Goal: Task Accomplishment & Management: Use online tool/utility

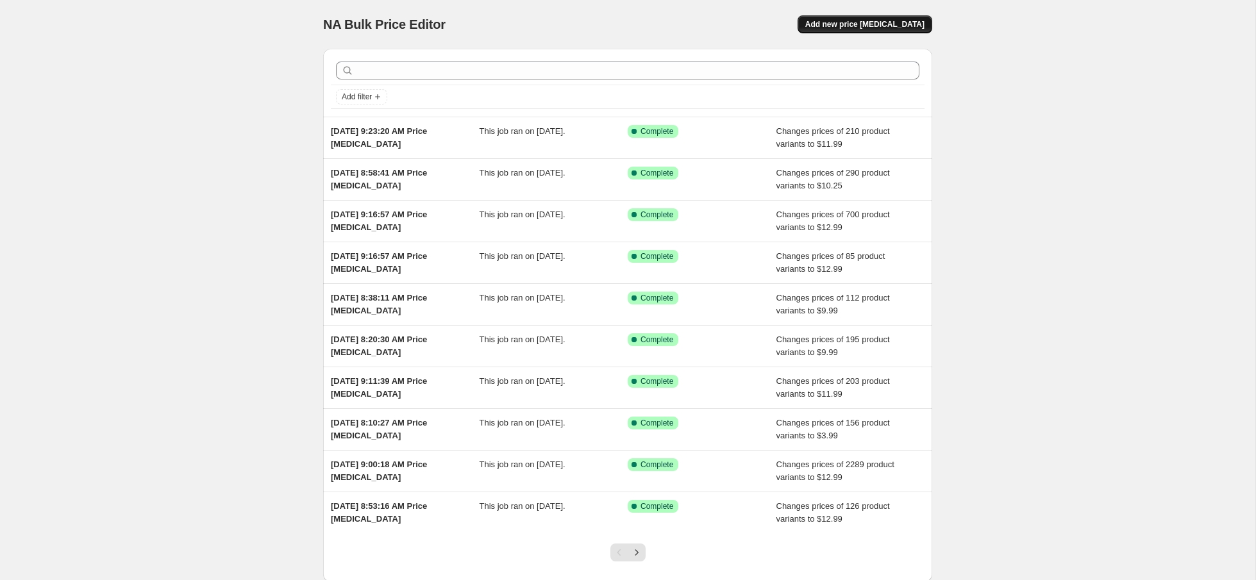
click at [883, 24] on span "Add new price [MEDICAL_DATA]" at bounding box center [864, 24] width 119 height 10
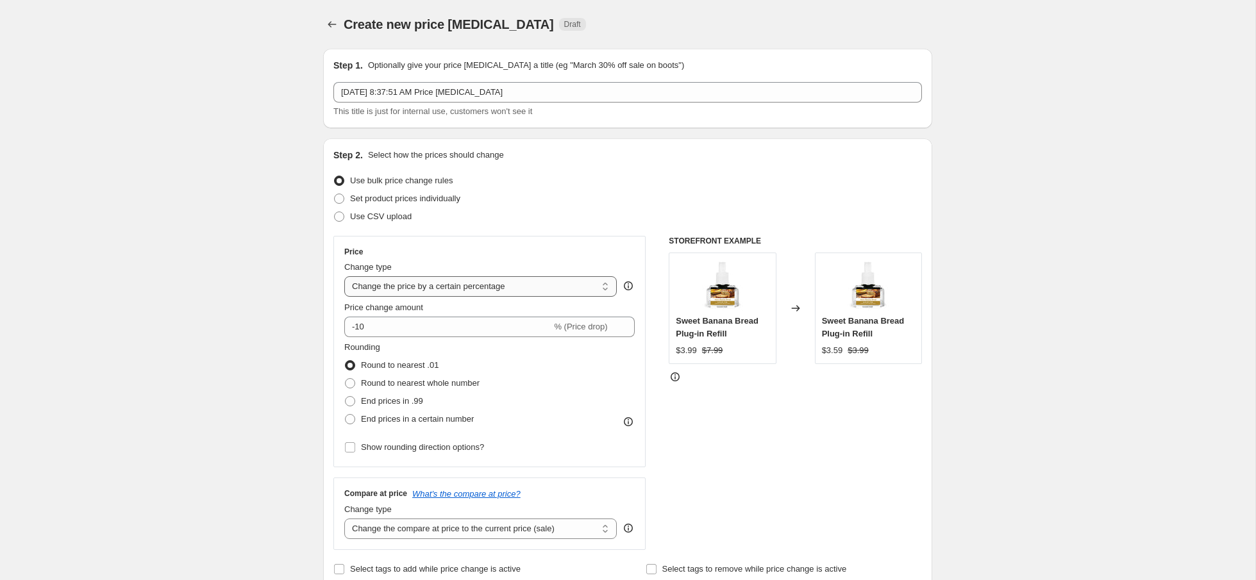
click at [533, 288] on select "Change the price to a certain amount Change the price by a certain amount Chang…" at bounding box center [480, 286] width 272 height 21
select select "to"
click at [344, 276] on select "Change the price to a certain amount Change the price by a certain amount Chang…" at bounding box center [480, 286] width 272 height 21
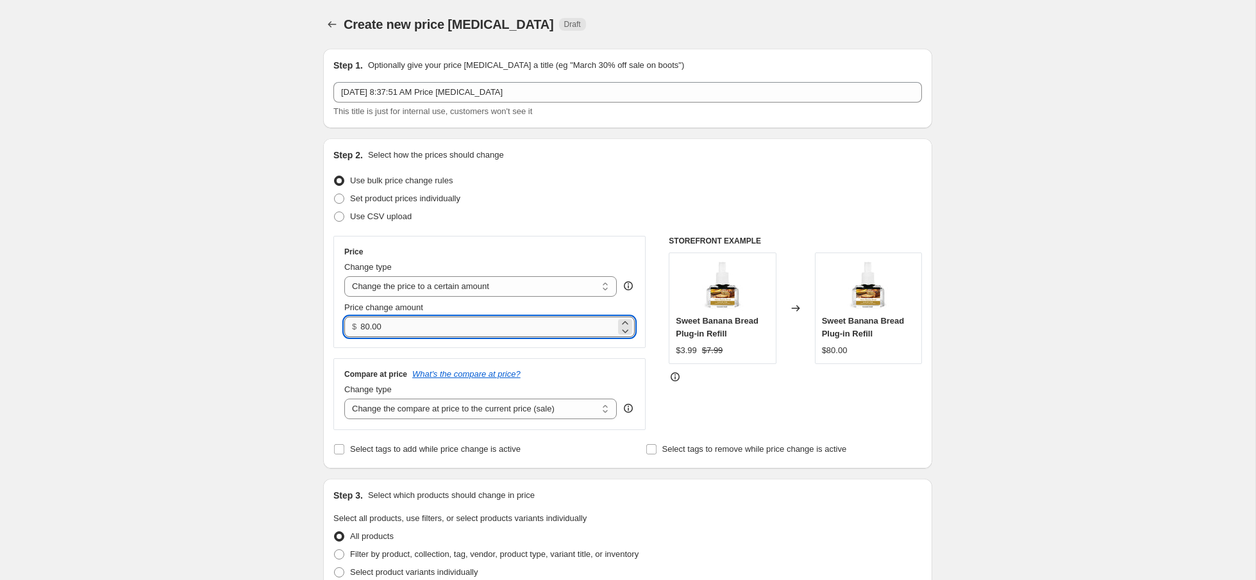
click at [453, 327] on input "80.00" at bounding box center [487, 327] width 255 height 21
type input "10.25"
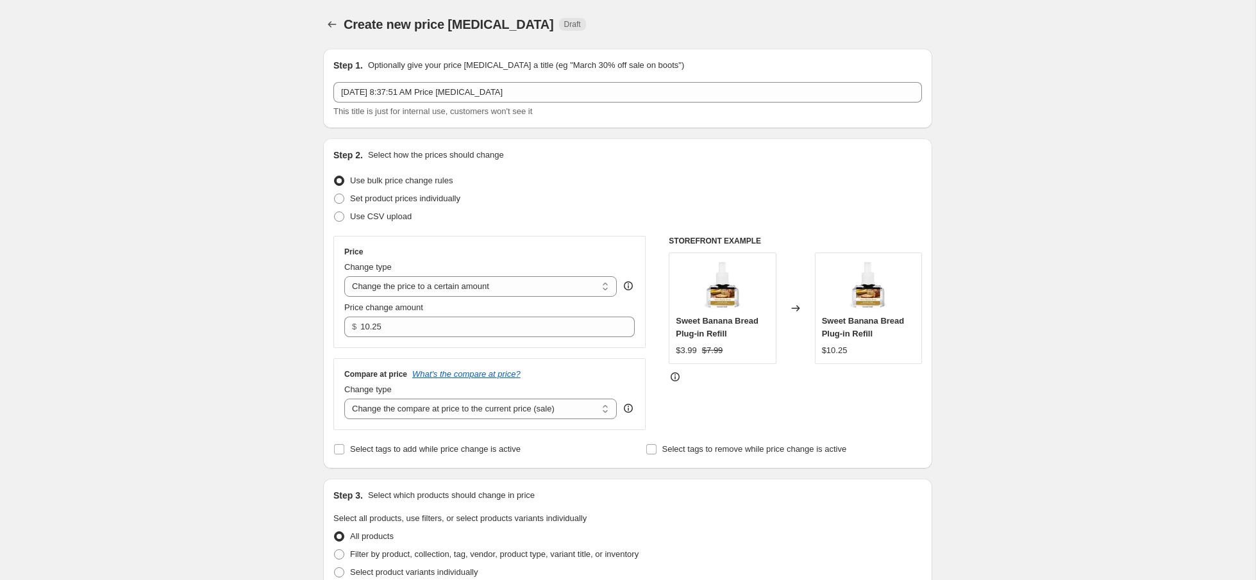
click at [260, 308] on div "Create new price change job. This page is ready Create new price change job Dra…" at bounding box center [627, 581] width 1255 height 1162
click at [428, 410] on select "Change the compare at price to the current price (sale) Change the compare at p…" at bounding box center [480, 409] width 272 height 21
select select "no_change"
click at [344, 399] on select "Change the compare at price to the current price (sale) Change the compare at p…" at bounding box center [480, 409] width 272 height 21
click at [233, 399] on div "Create new price change job. This page is ready Create new price change job Dra…" at bounding box center [627, 581] width 1255 height 1162
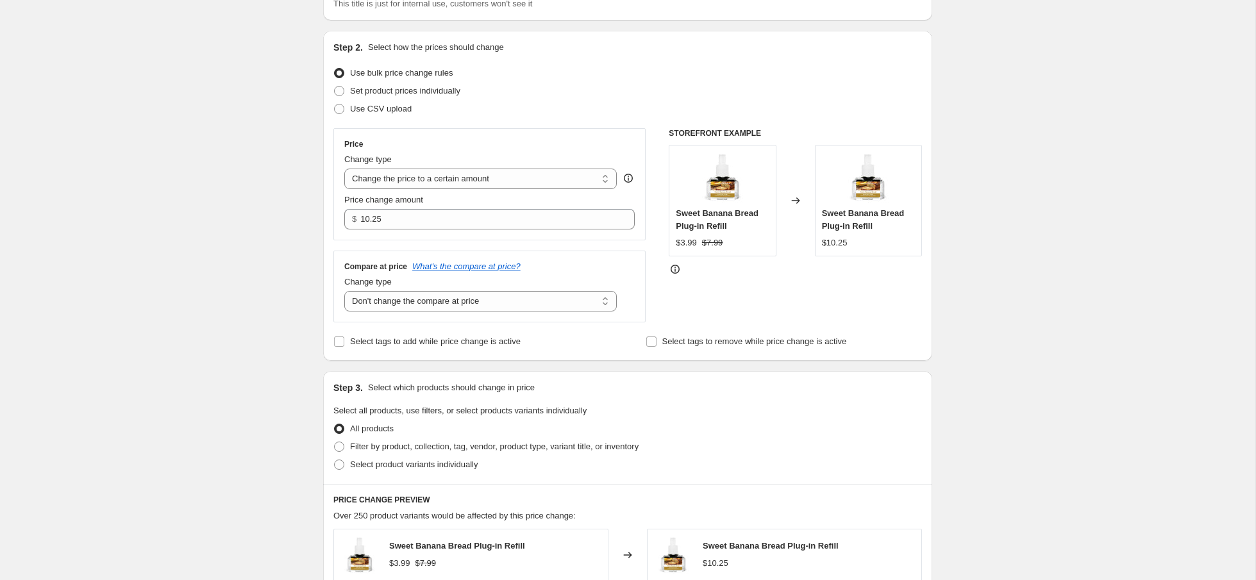
scroll to position [142, 0]
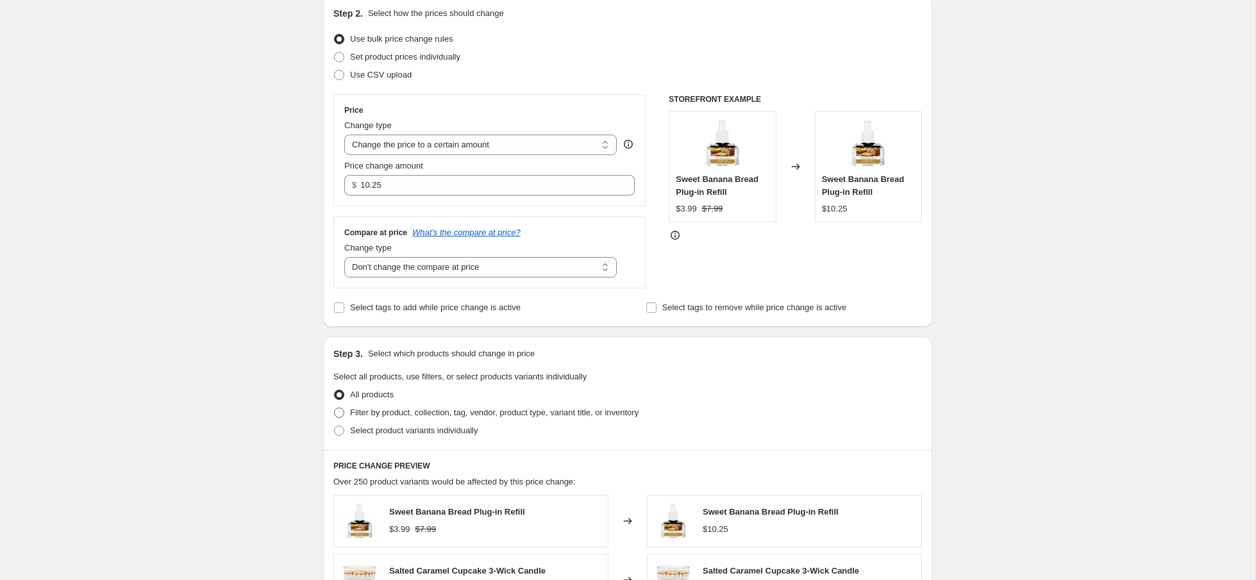
click at [344, 410] on span at bounding box center [339, 413] width 10 height 10
click at [335, 408] on input "Filter by product, collection, tag, vendor, product type, variant title, or inv…" at bounding box center [334, 408] width 1 height 1
radio input "true"
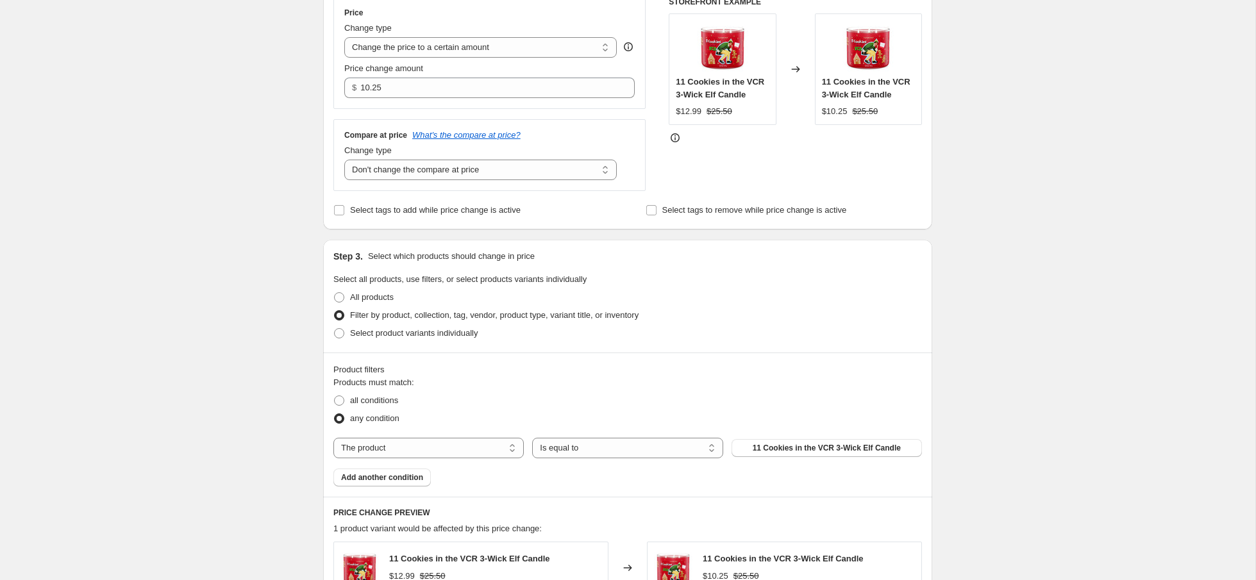
scroll to position [245, 0]
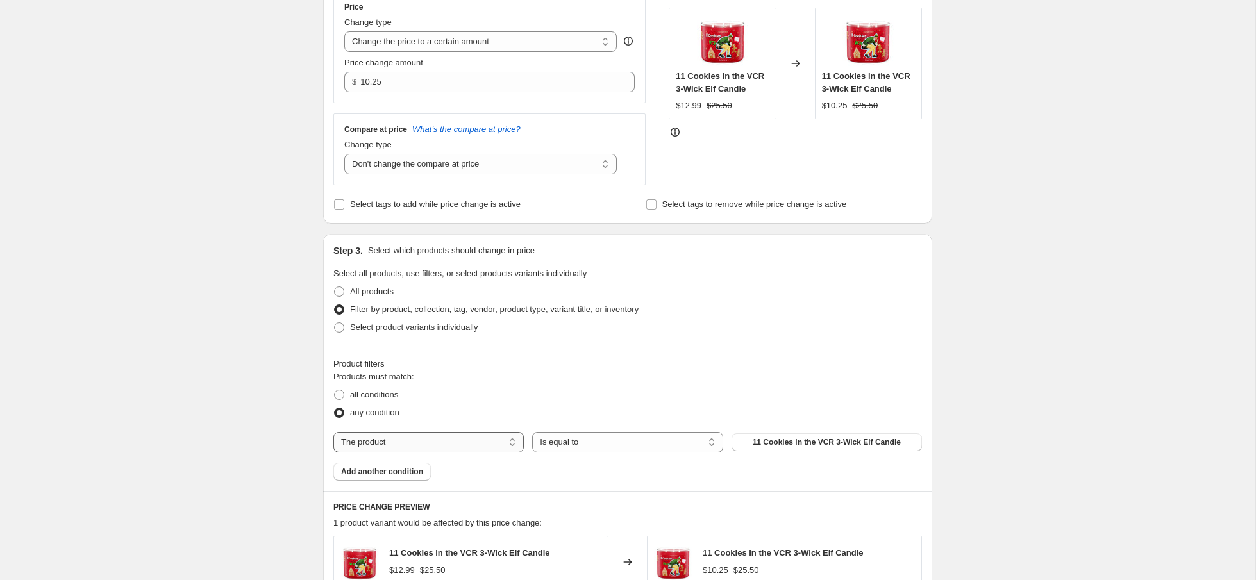
click at [387, 438] on select "The product The product's collection The product's tag The product's vendor The…" at bounding box center [428, 442] width 190 height 21
select select "collection"
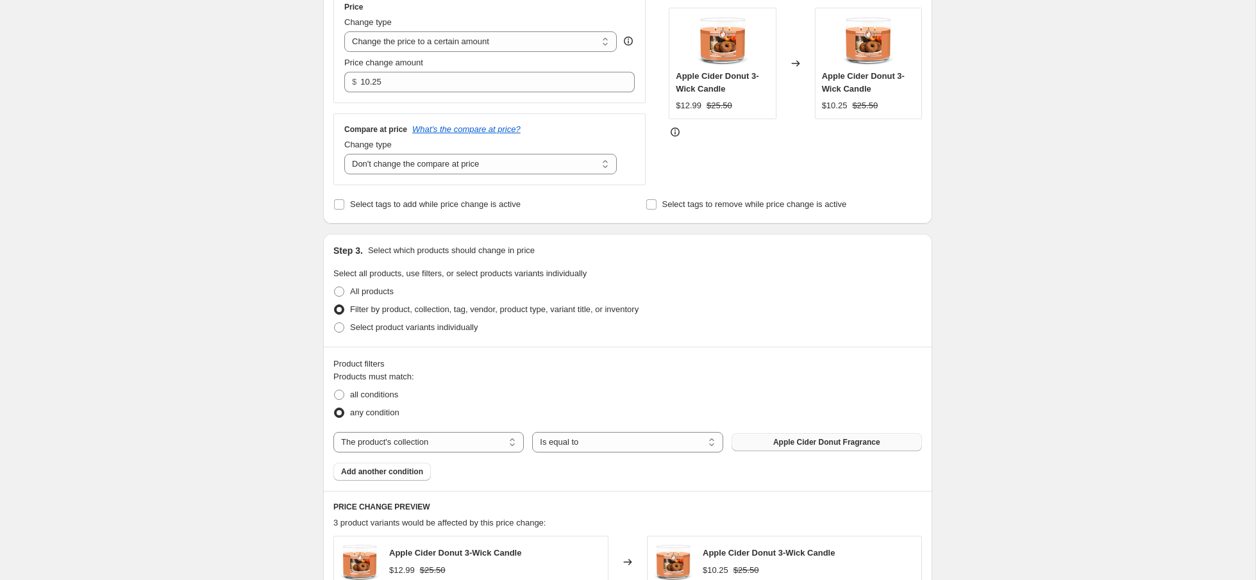
click at [817, 443] on span "Apple Cider Donut Fragrance" at bounding box center [826, 442] width 107 height 10
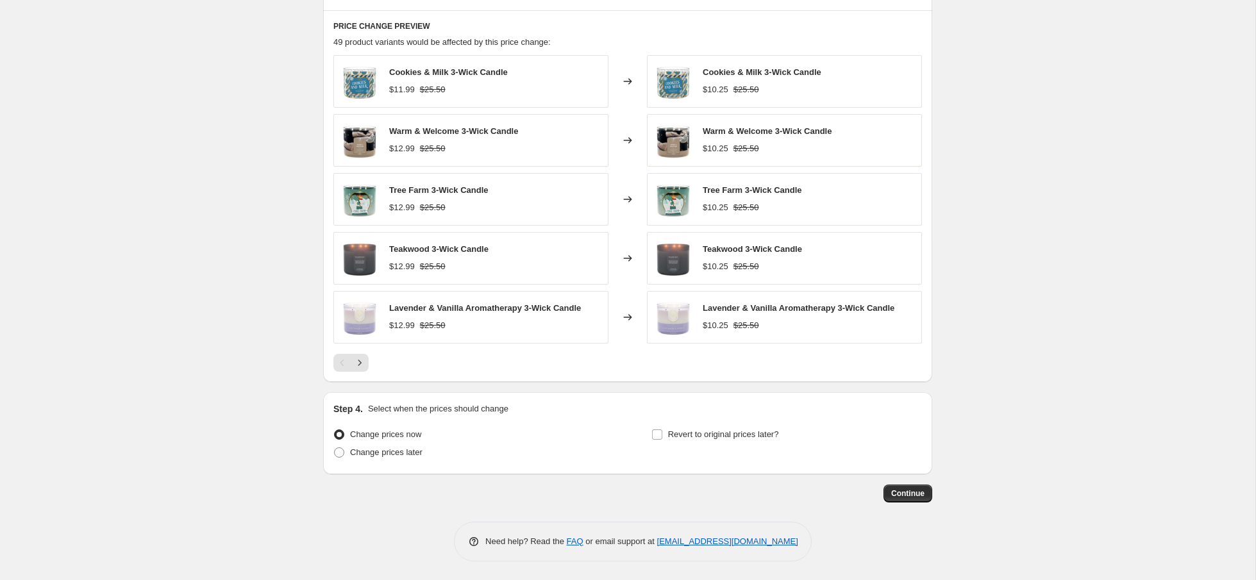
scroll to position [725, 0]
click at [908, 499] on button "Continue" at bounding box center [907, 494] width 49 height 18
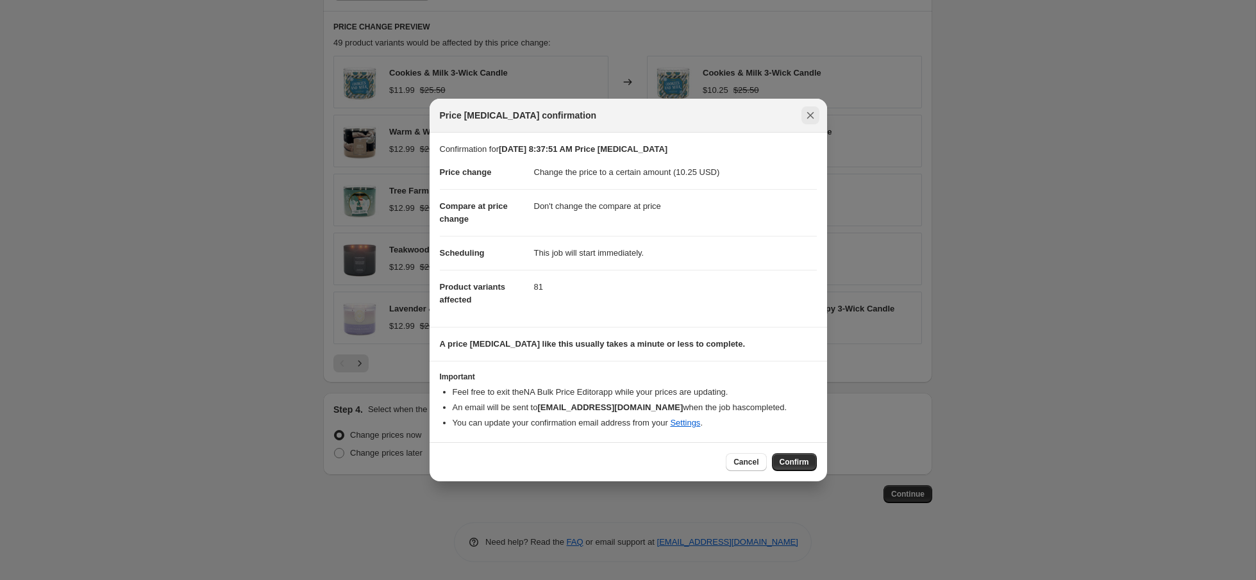
click at [816, 112] on icon "Close" at bounding box center [810, 115] width 13 height 13
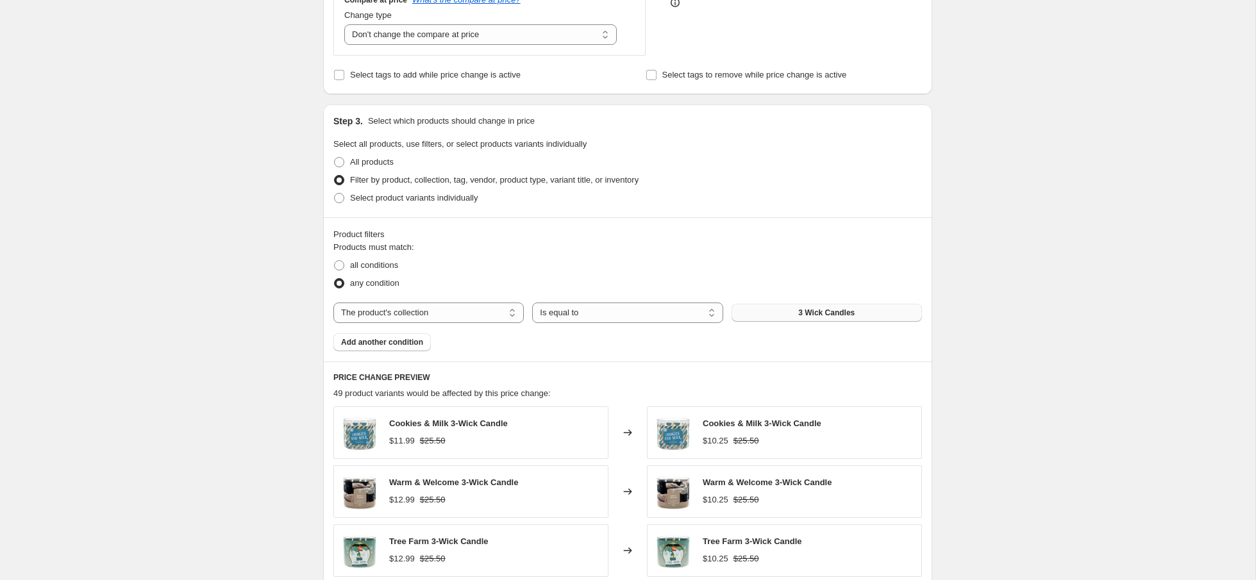
scroll to position [375, 0]
click at [803, 317] on button "3 Wick Candles" at bounding box center [826, 312] width 190 height 18
click at [340, 269] on label "all conditions" at bounding box center [365, 265] width 65 height 18
click at [335, 260] on input "all conditions" at bounding box center [334, 260] width 1 height 1
radio input "true"
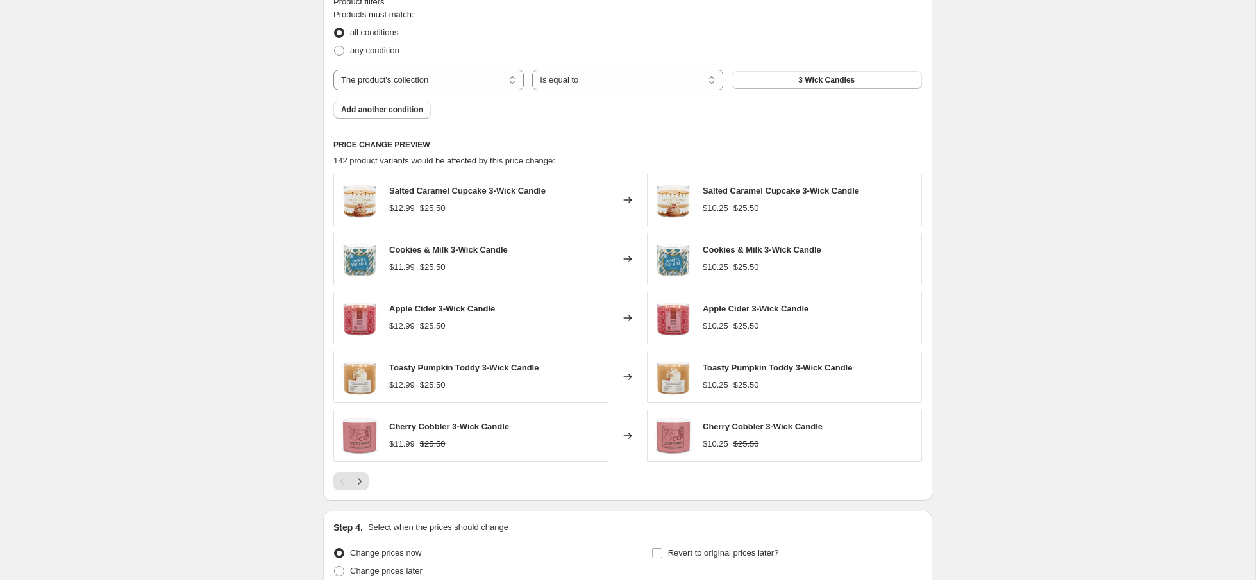
scroll to position [726, 0]
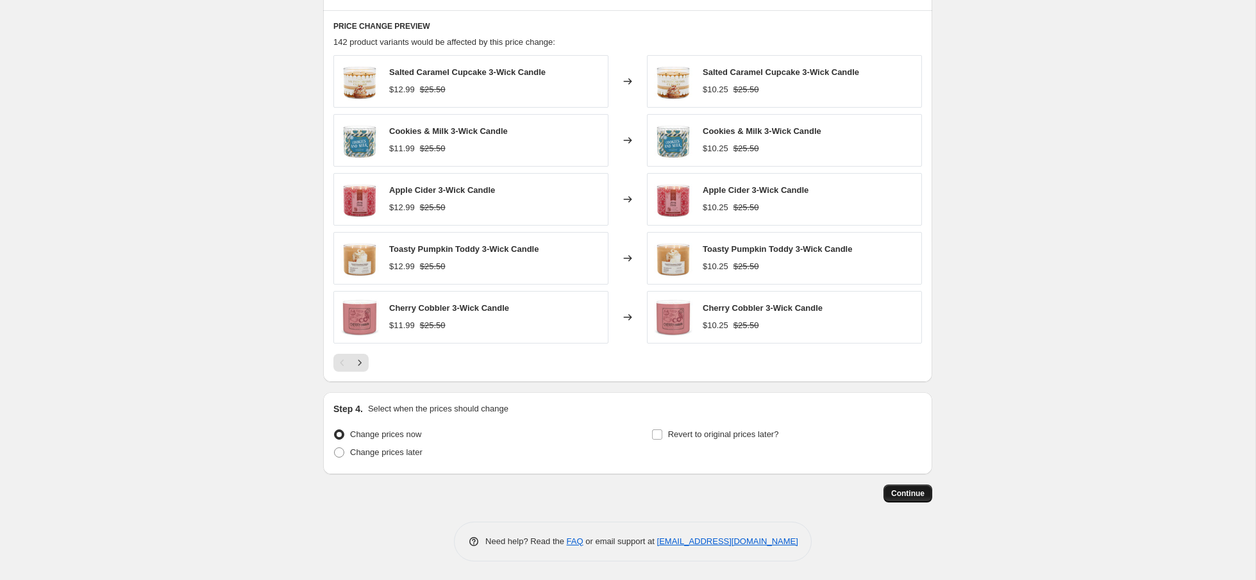
click at [912, 492] on span "Continue" at bounding box center [907, 494] width 33 height 10
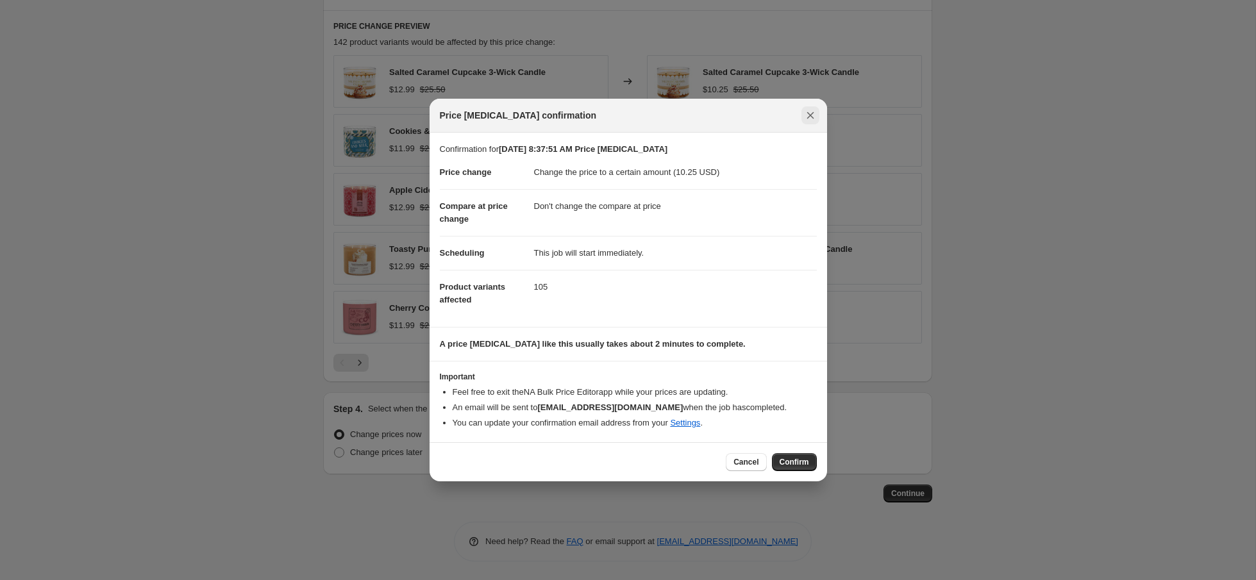
click at [815, 119] on icon "Close" at bounding box center [810, 115] width 13 height 13
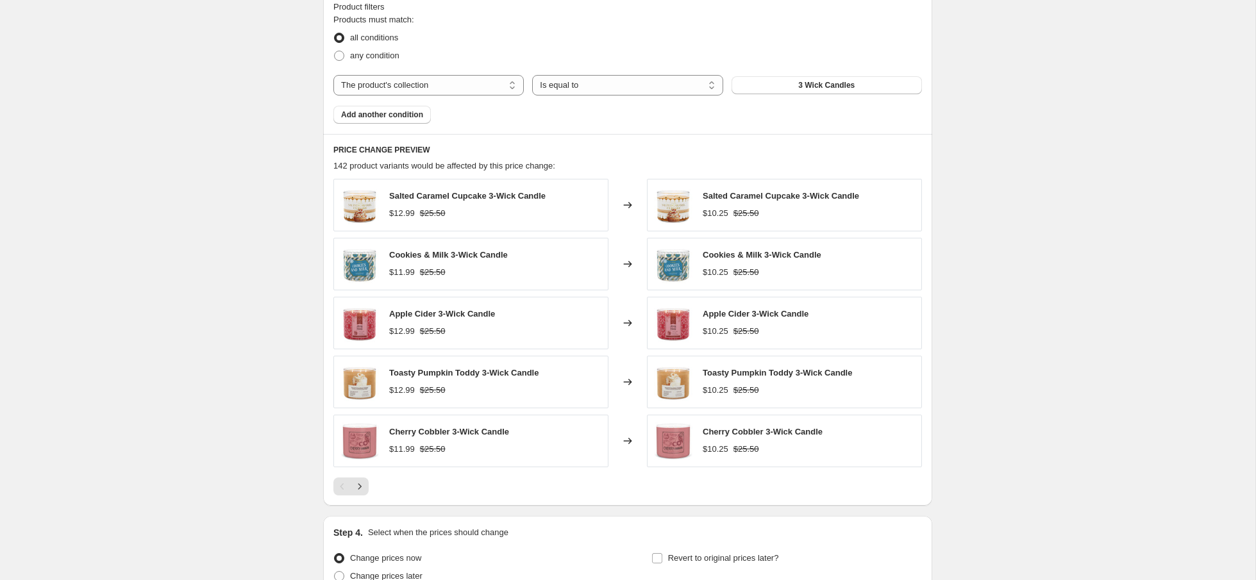
scroll to position [482, 0]
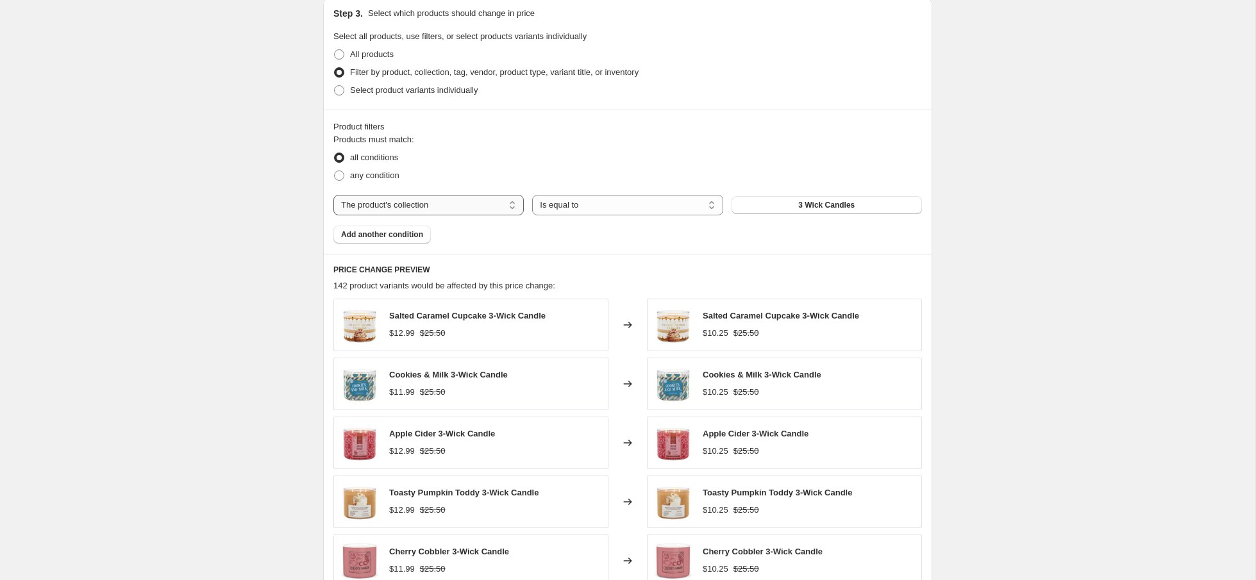
click at [424, 213] on select "The product The product's collection The product's tag The product's vendor The…" at bounding box center [428, 205] width 190 height 21
select select "product_type"
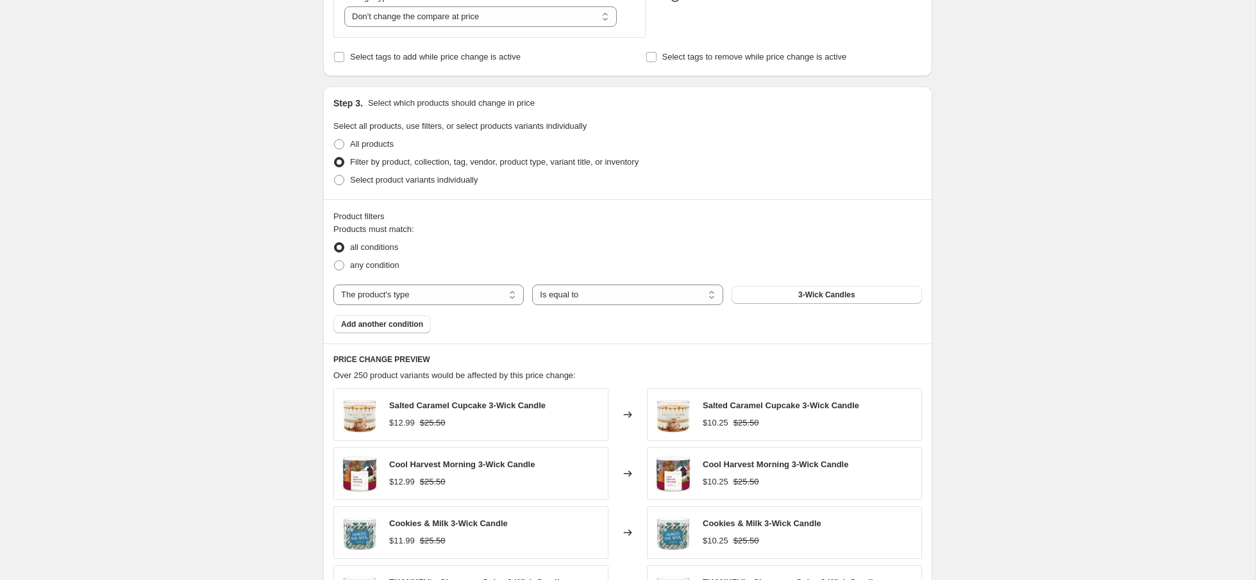
scroll to position [322, 0]
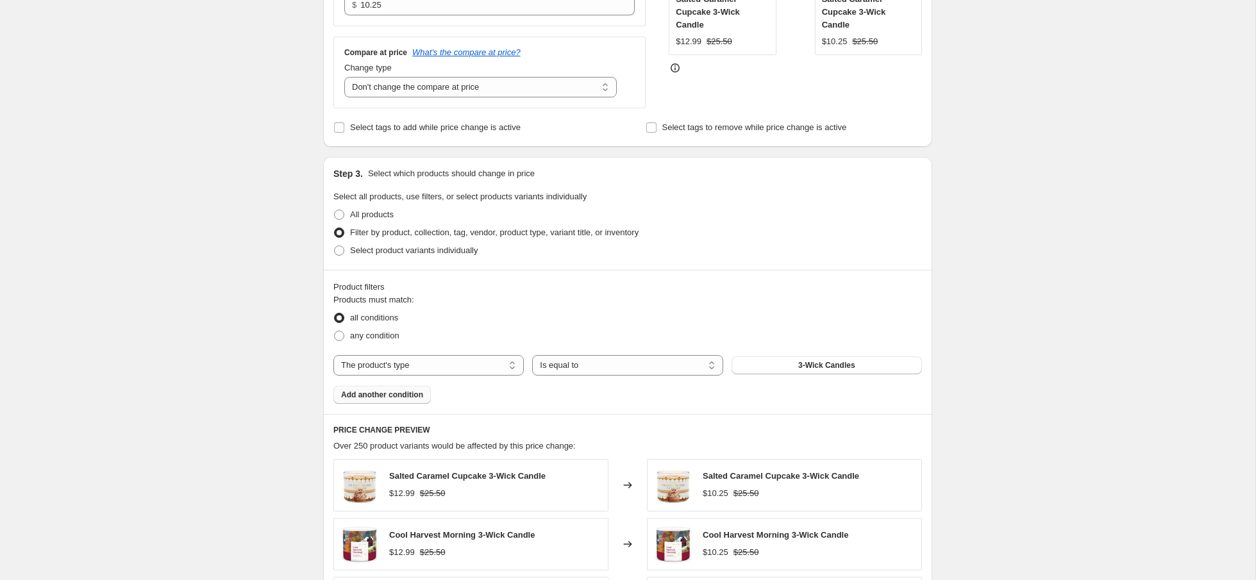
click at [381, 396] on span "Add another condition" at bounding box center [382, 395] width 82 height 10
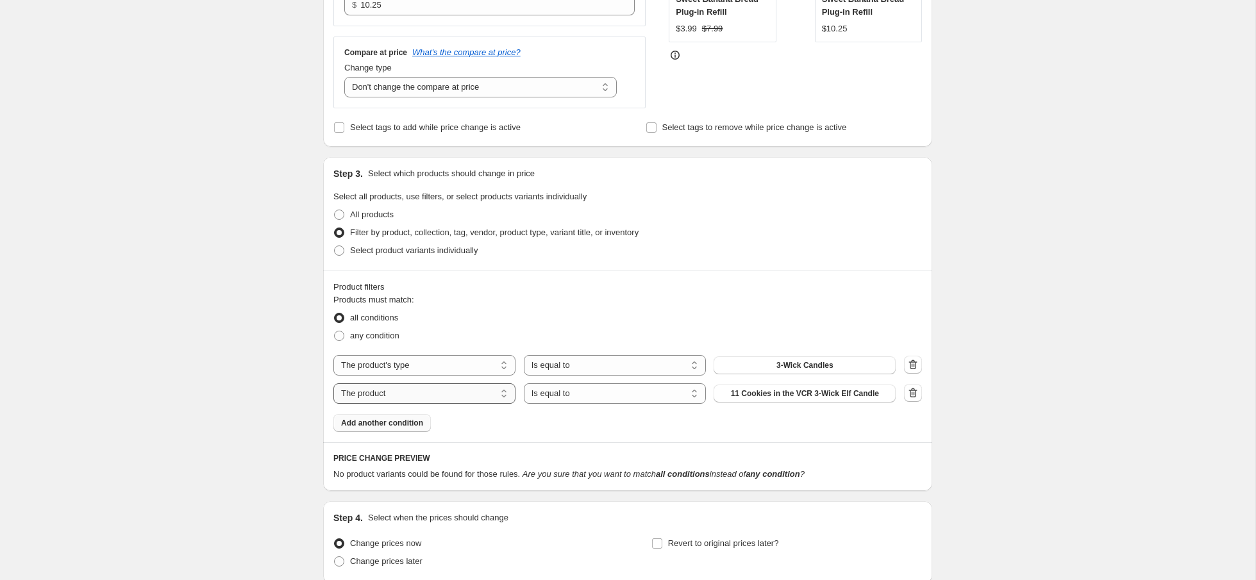
click at [402, 398] on select "The product The product's collection The product's tag The product's vendor The…" at bounding box center [424, 393] width 182 height 21
select select "collection"
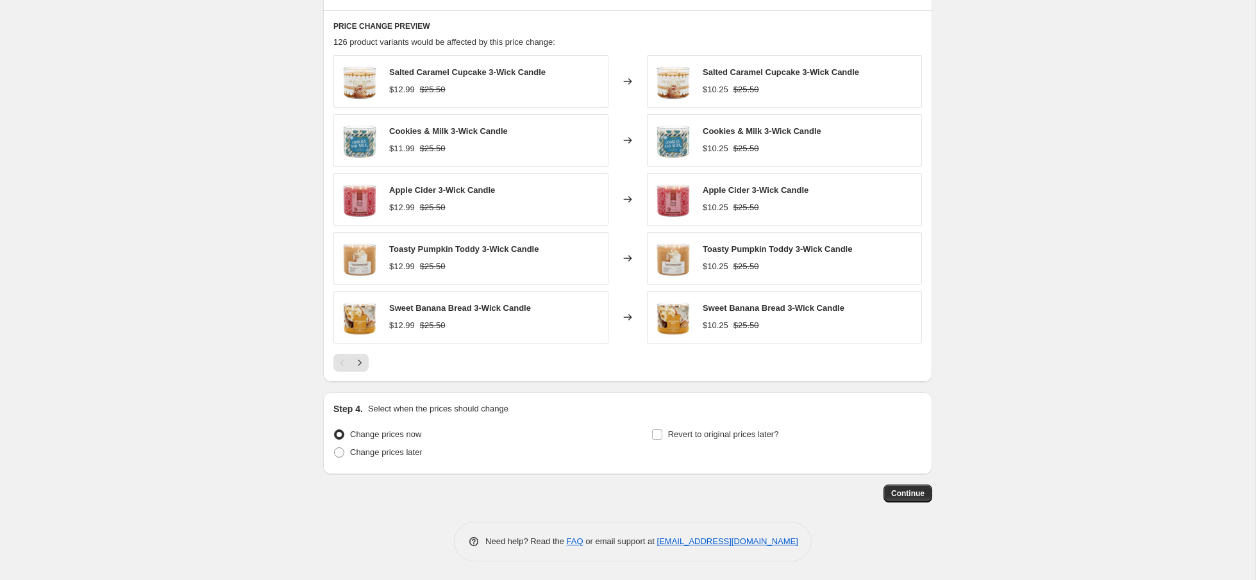
scroll to position [753, 0]
click at [913, 497] on span "Continue" at bounding box center [907, 494] width 33 height 10
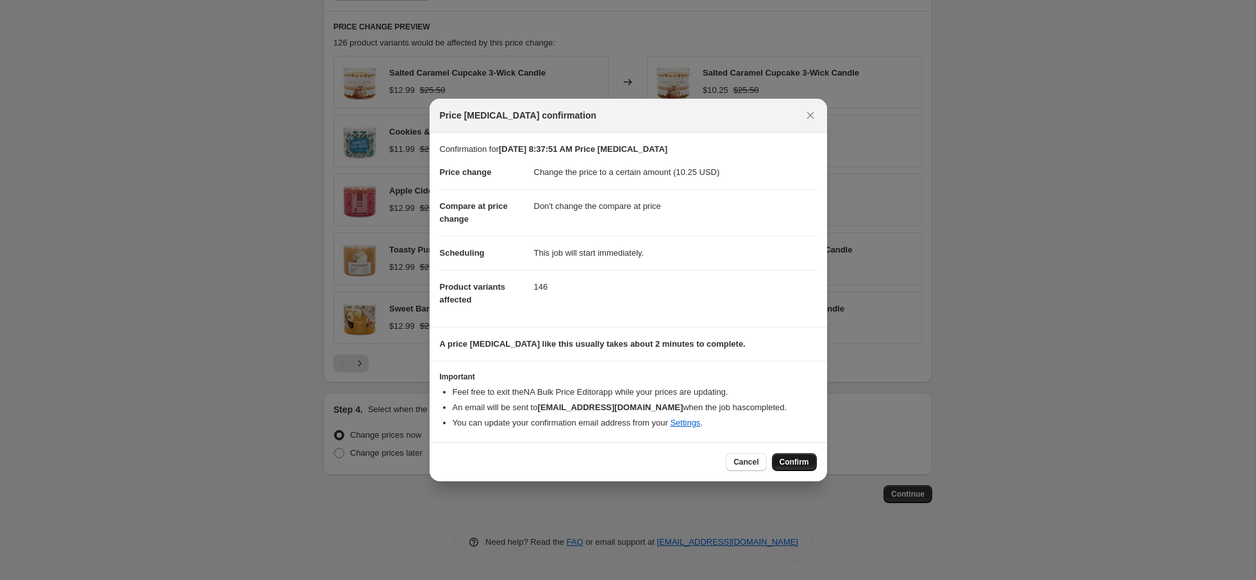
click at [785, 464] on span "Confirm" at bounding box center [794, 462] width 29 height 10
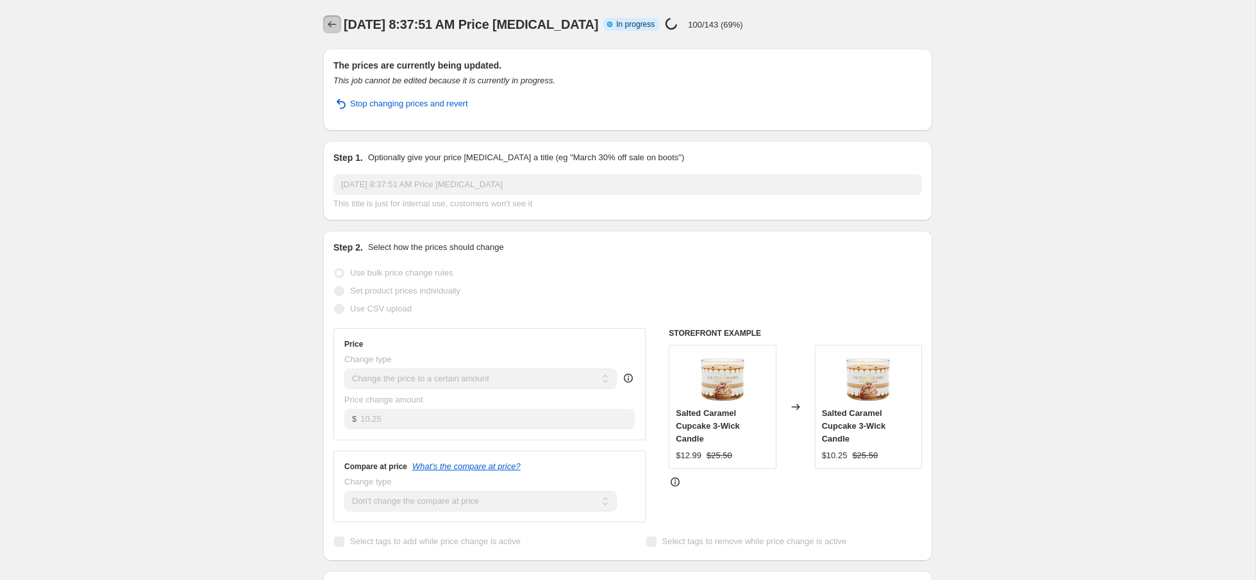
click at [332, 18] on button "Price change jobs" at bounding box center [332, 24] width 18 height 18
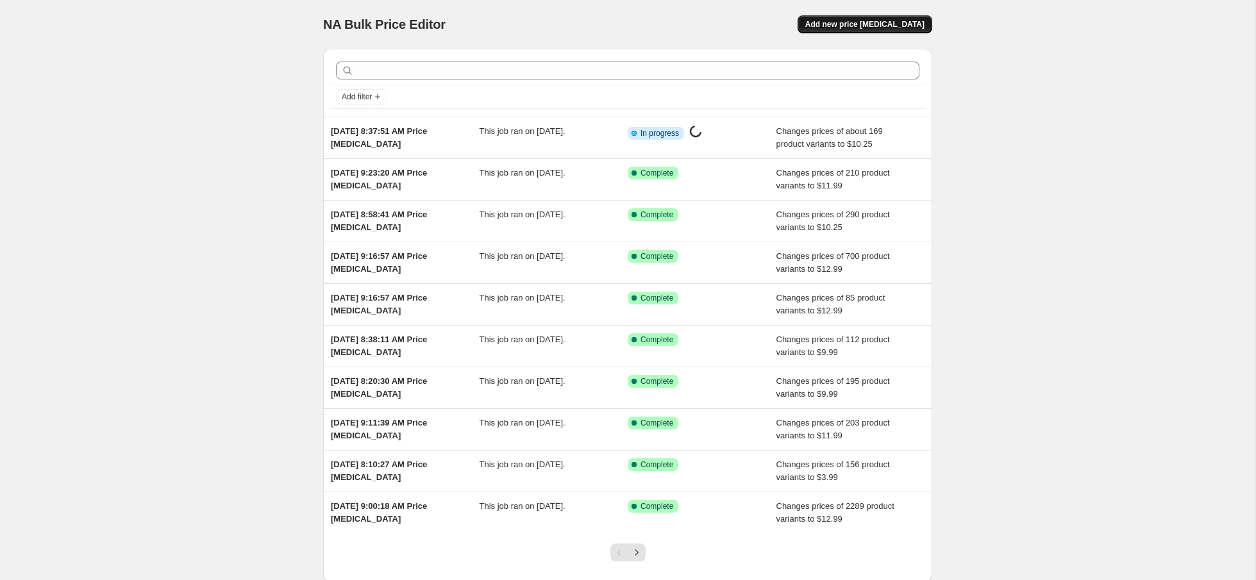
click at [884, 24] on span "Add new price [MEDICAL_DATA]" at bounding box center [864, 24] width 119 height 10
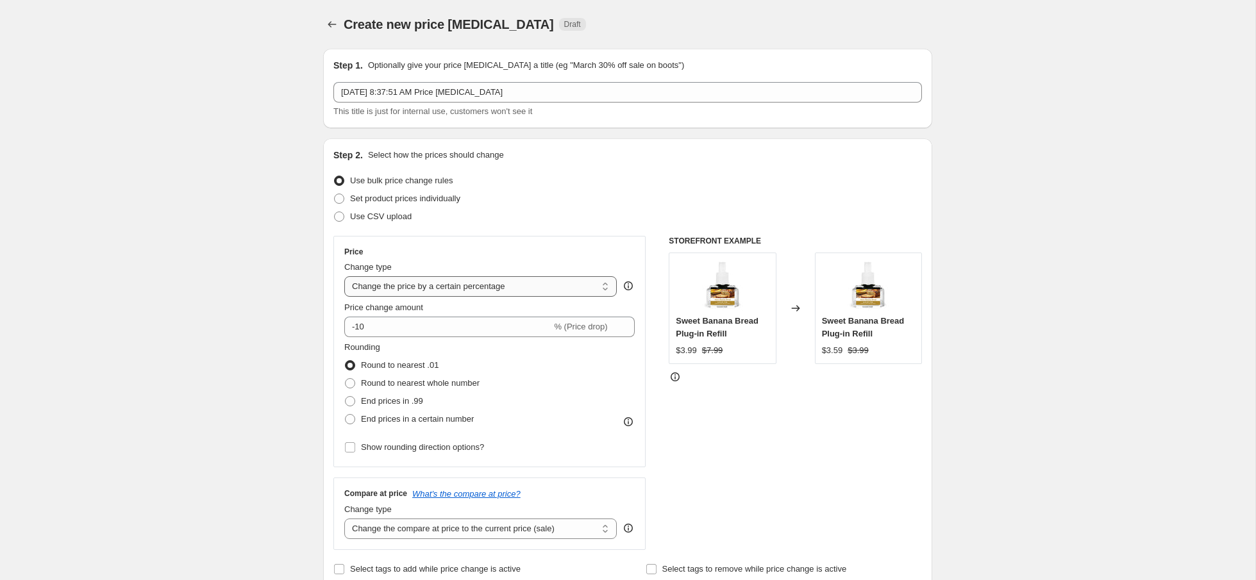
click at [439, 280] on select "Change the price to a certain amount Change the price by a certain amount Chang…" at bounding box center [480, 286] width 272 height 21
select select "to"
click at [344, 276] on select "Change the price to a certain amount Change the price by a certain amount Chang…" at bounding box center [480, 286] width 272 height 21
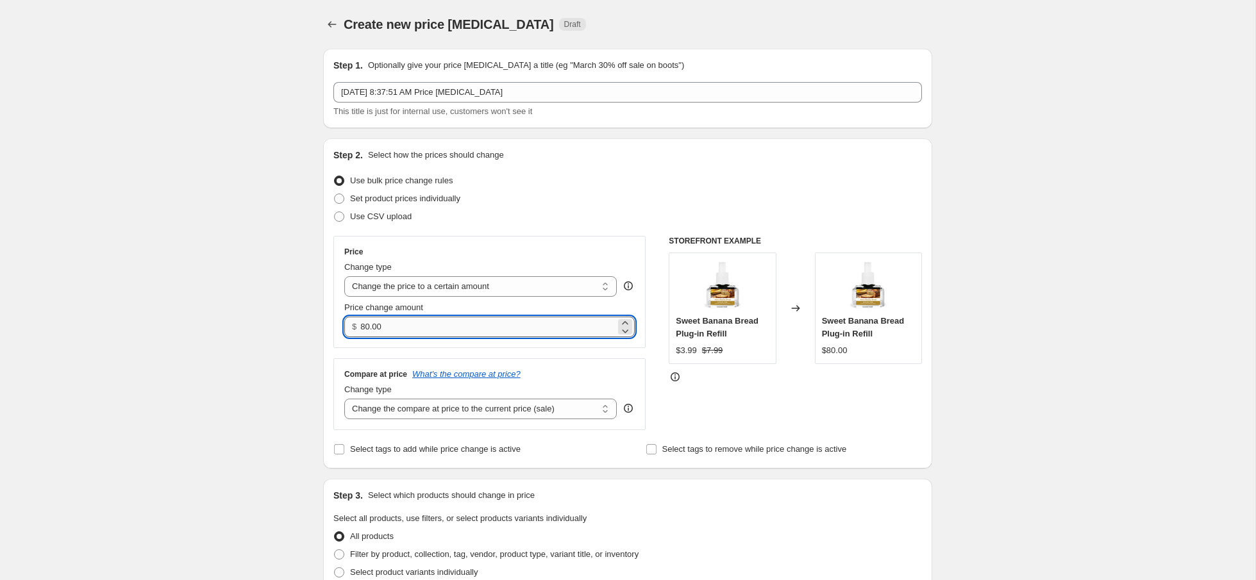
click at [410, 328] on input "80.00" at bounding box center [487, 327] width 255 height 21
type input "10.25"
click at [444, 417] on select "Change the compare at price to the current price (sale) Change the compare at p…" at bounding box center [480, 409] width 272 height 21
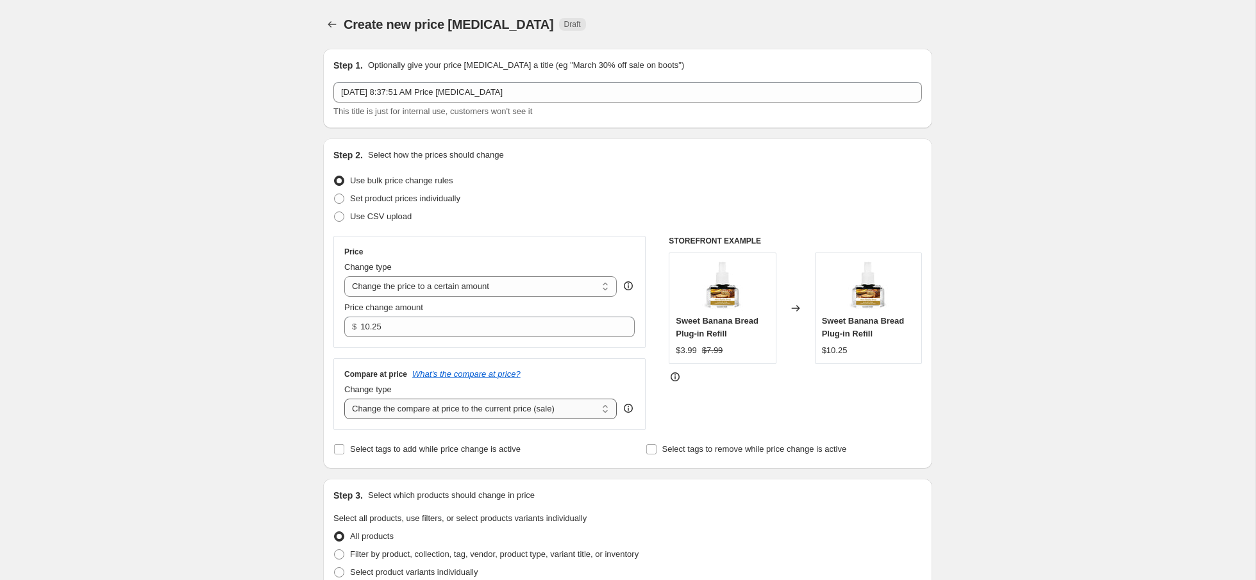
select select "no_change"
click at [344, 399] on select "Change the compare at price to the current price (sale) Change the compare at p…" at bounding box center [480, 409] width 272 height 21
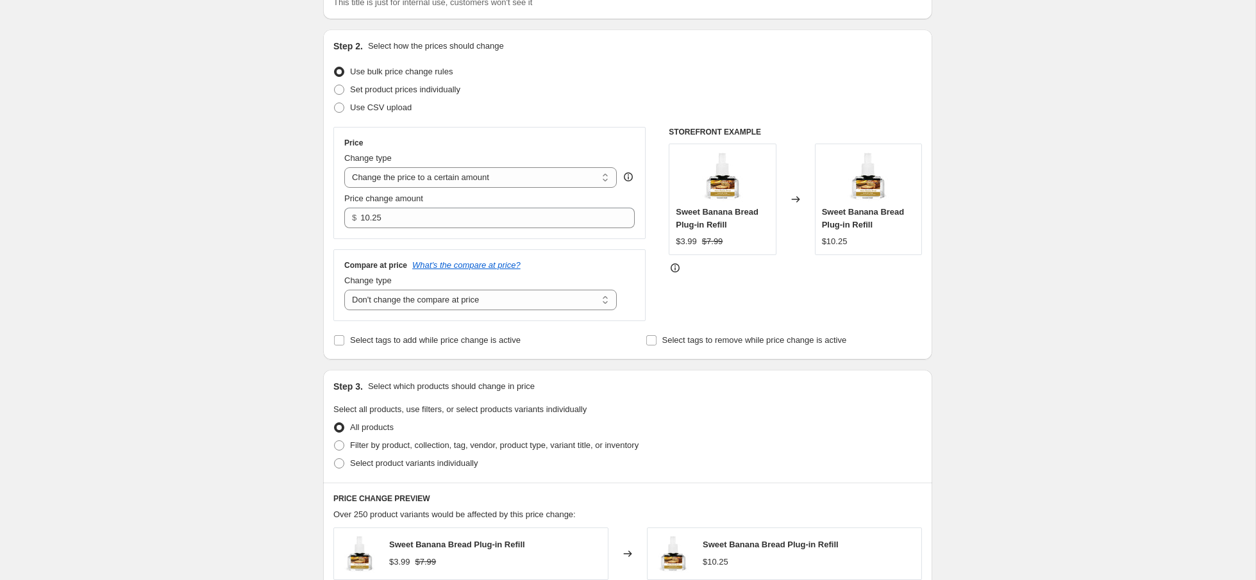
scroll to position [163, 0]
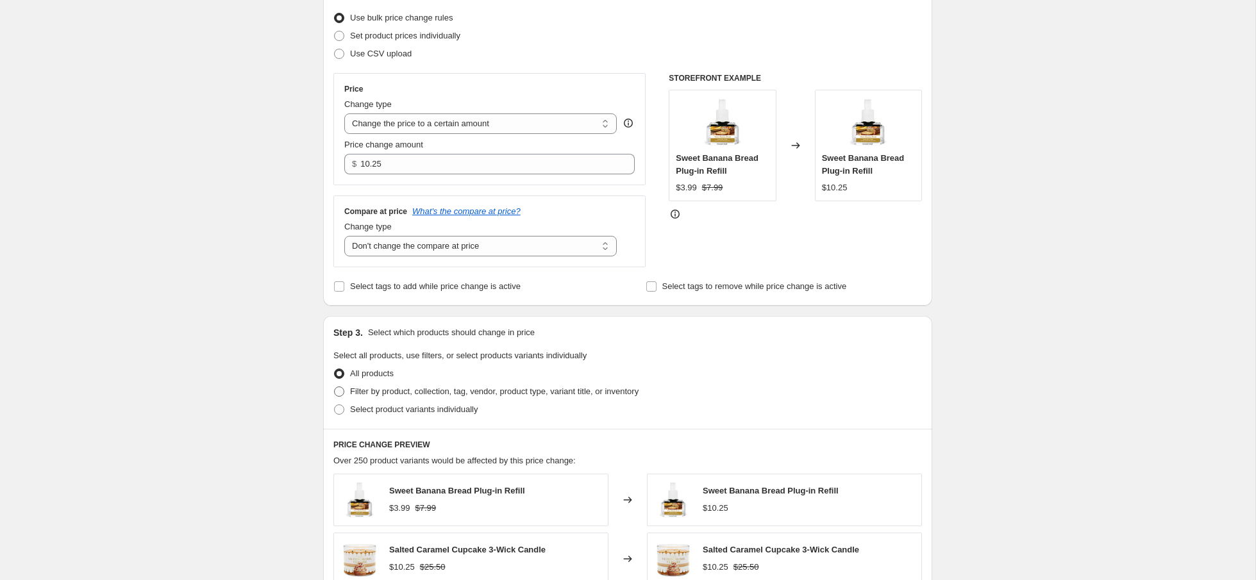
click at [337, 391] on span at bounding box center [339, 392] width 10 height 10
click at [335, 387] on input "Filter by product, collection, tag, vendor, product type, variant title, or inv…" at bounding box center [334, 387] width 1 height 1
radio input "true"
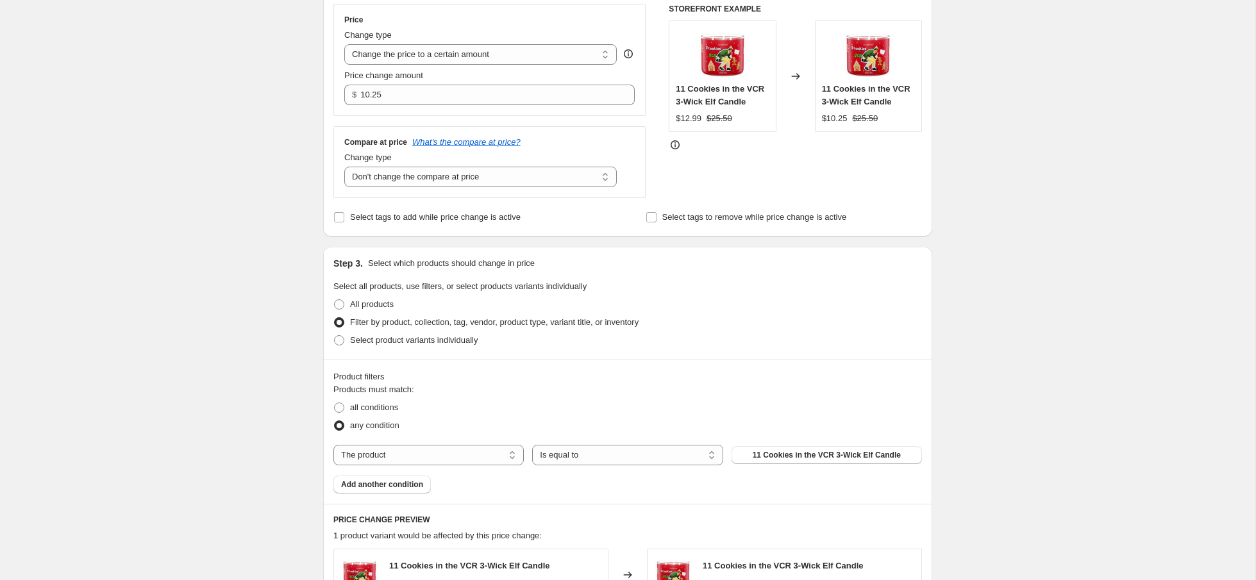
scroll to position [321, 0]
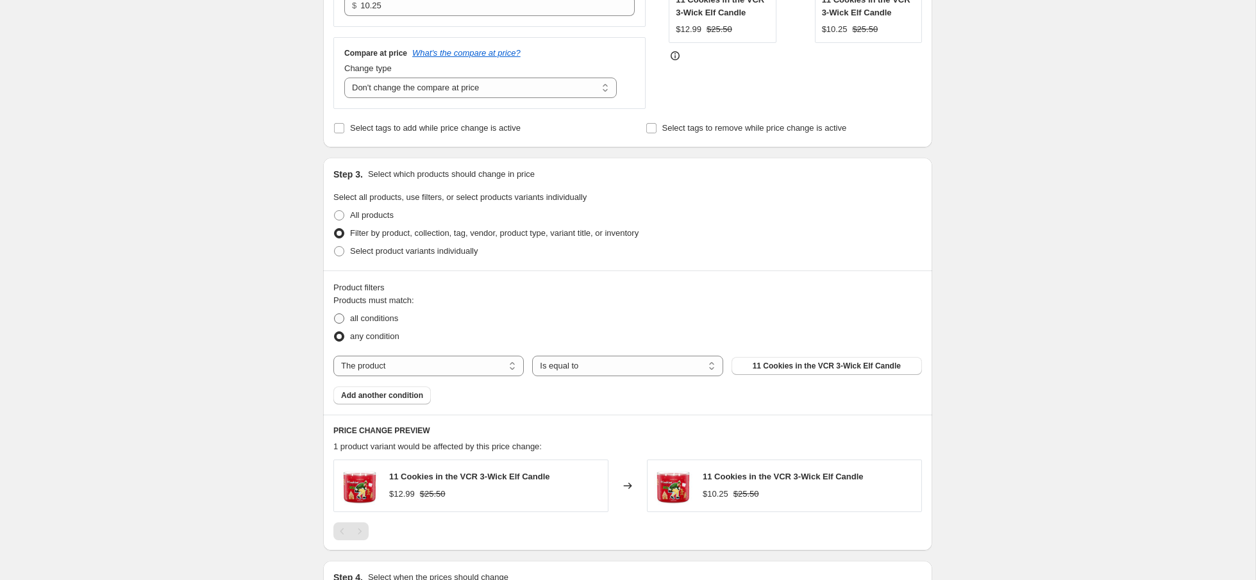
click at [336, 321] on span at bounding box center [339, 318] width 10 height 10
click at [335, 314] on input "all conditions" at bounding box center [334, 313] width 1 height 1
radio input "true"
click at [425, 366] on select "The product The product's collection The product's tag The product's vendor The…" at bounding box center [428, 366] width 190 height 21
select select "product_type"
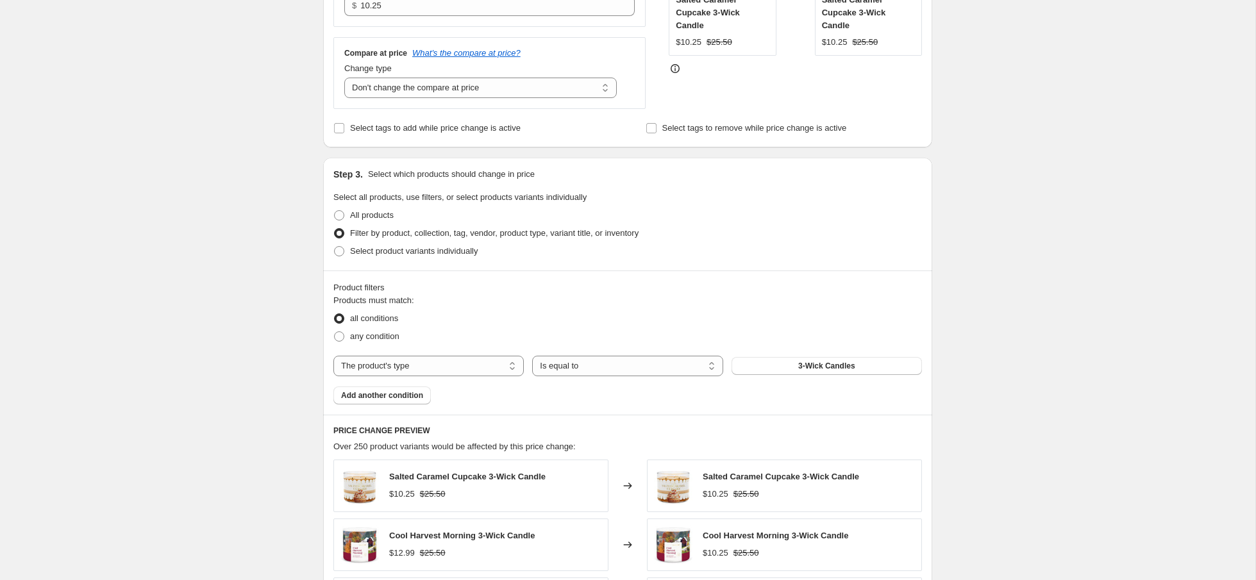
select select "no_change"
select select "product_type"
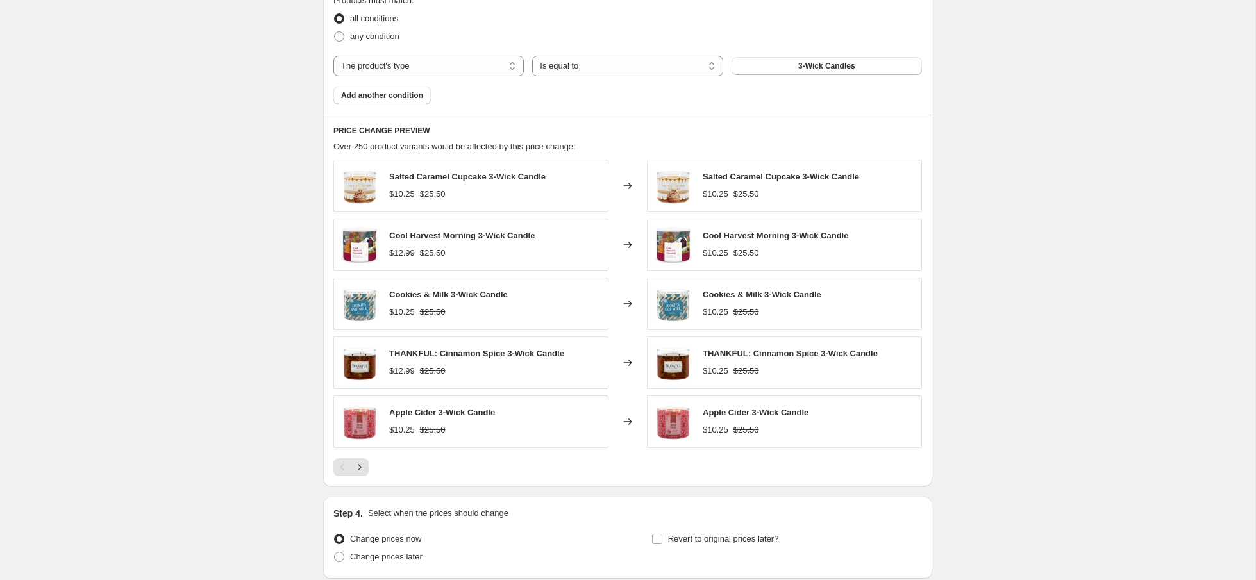
scroll to position [726, 0]
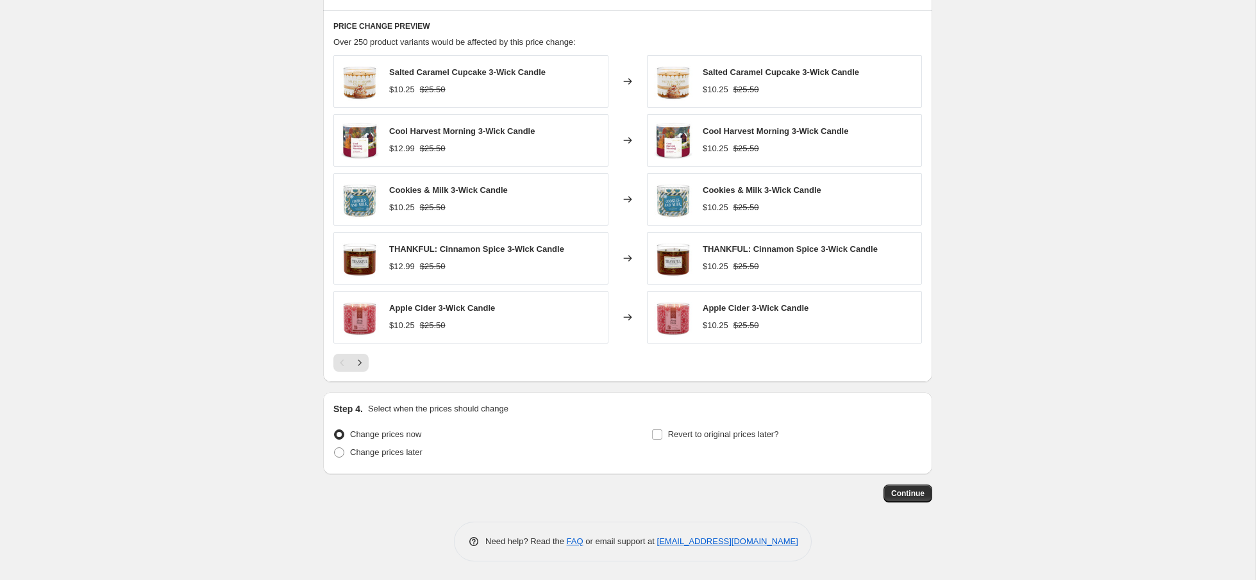
click at [910, 500] on button "Continue" at bounding box center [907, 494] width 49 height 18
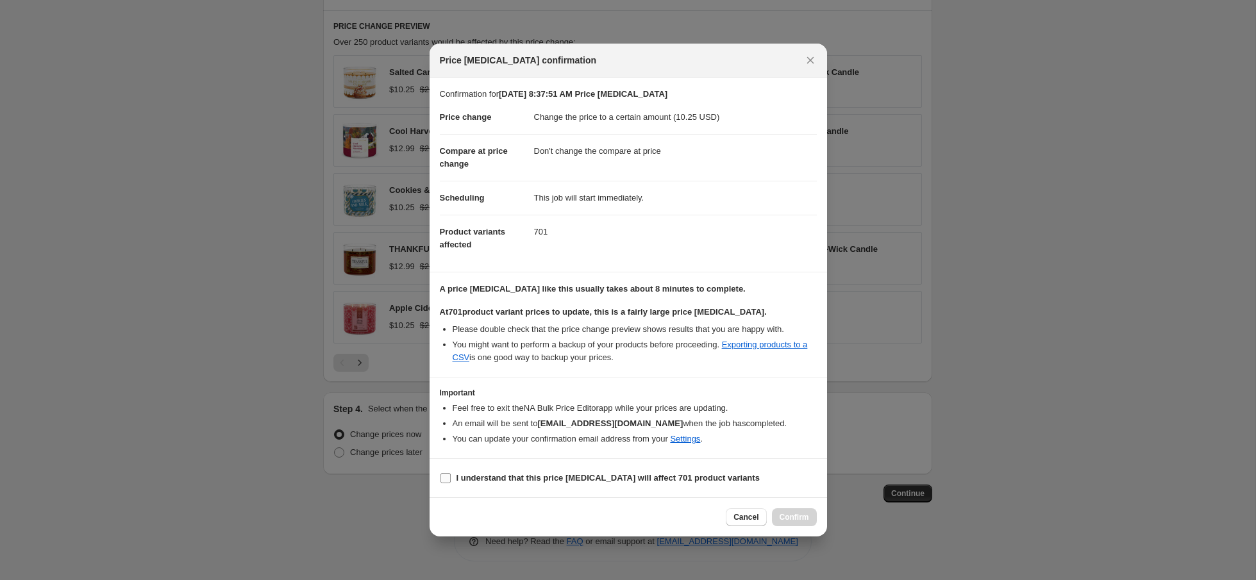
drag, startPoint x: 486, startPoint y: 480, endPoint x: 502, endPoint y: 485, distance: 16.6
click at [486, 480] on b "I understand that this price change job will affect 701 product variants" at bounding box center [607, 478] width 303 height 10
click at [451, 480] on input "I understand that this price change job will affect 701 product variants" at bounding box center [445, 478] width 10 height 10
checkbox input "true"
click at [806, 521] on span "Confirm" at bounding box center [794, 517] width 29 height 10
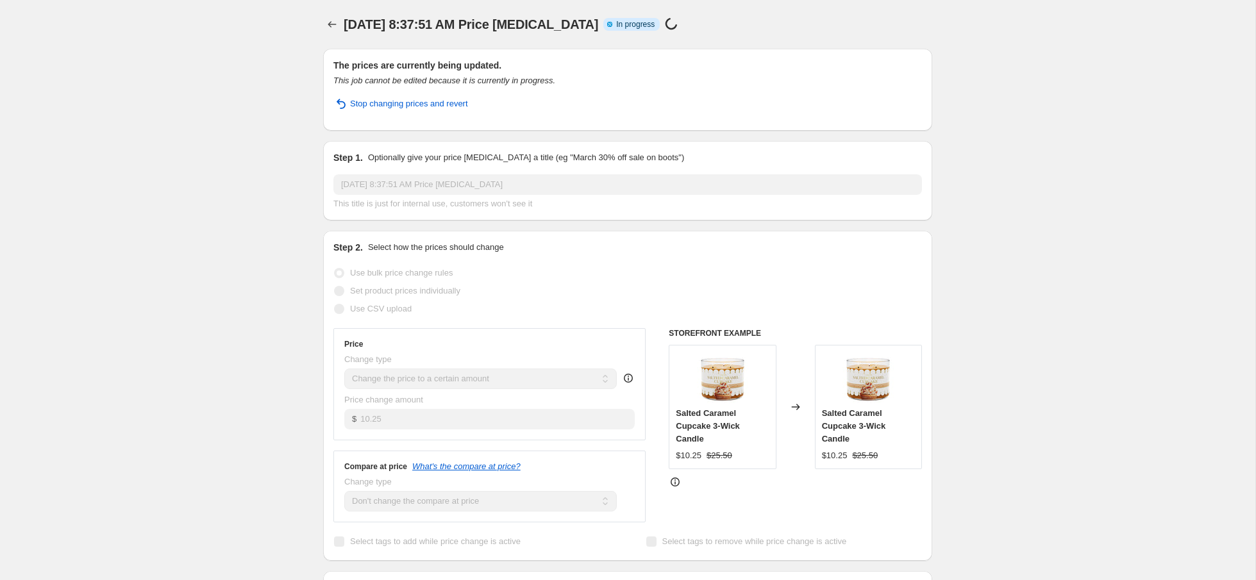
click at [619, 27] on span "In progress" at bounding box center [635, 24] width 38 height 10
click at [410, 107] on span "Stop changing prices and revert" at bounding box center [409, 103] width 118 height 13
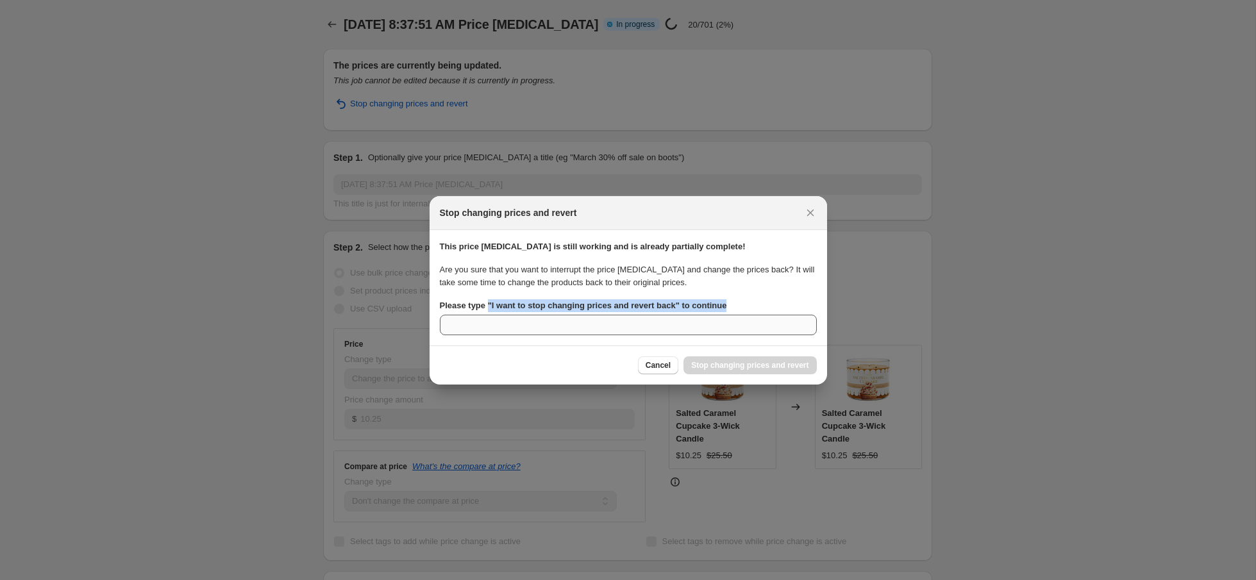
drag, startPoint x: 494, startPoint y: 303, endPoint x: 641, endPoint y: 331, distance: 150.2
click at [731, 312] on div "Please type " I want to stop changing prices and revert back " to continue" at bounding box center [628, 317] width 377 height 36
click at [680, 306] on b "Please type " I want to stop changing prices and revert back " to continue" at bounding box center [583, 306] width 287 height 10
click at [680, 315] on input "Please type " I want to stop changing prices and revert back " to continue" at bounding box center [628, 325] width 377 height 21
drag, startPoint x: 678, startPoint y: 306, endPoint x: 494, endPoint y: 310, distance: 184.0
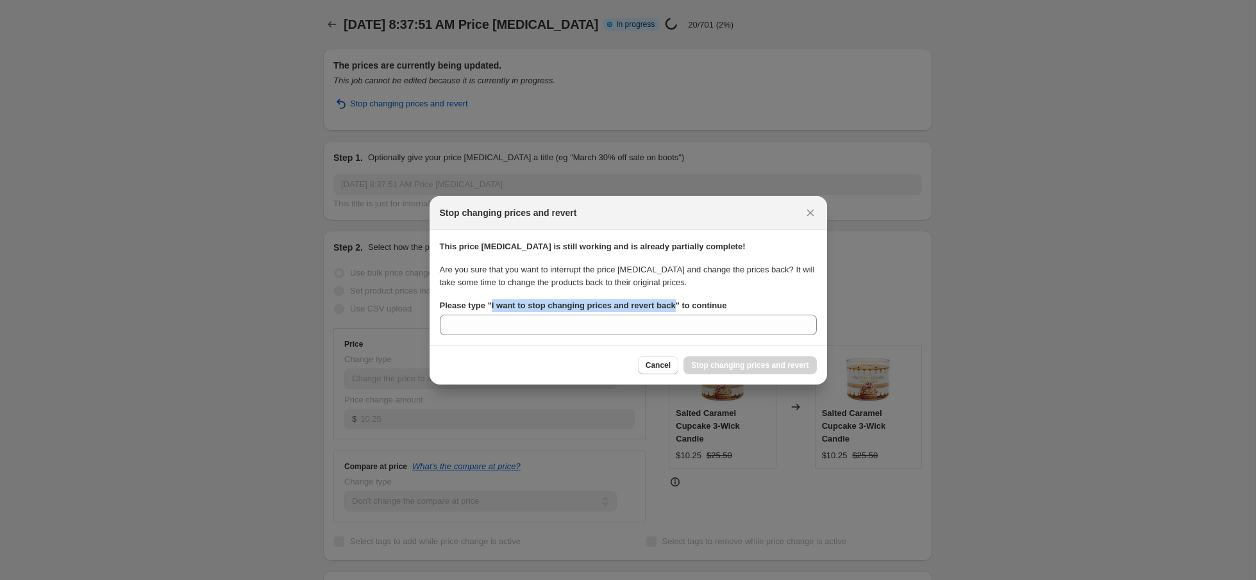
click at [492, 303] on b "Please type " I want to stop changing prices and revert back " to continue" at bounding box center [583, 306] width 287 height 10
copy b "I want to stop changing prices and revert back"
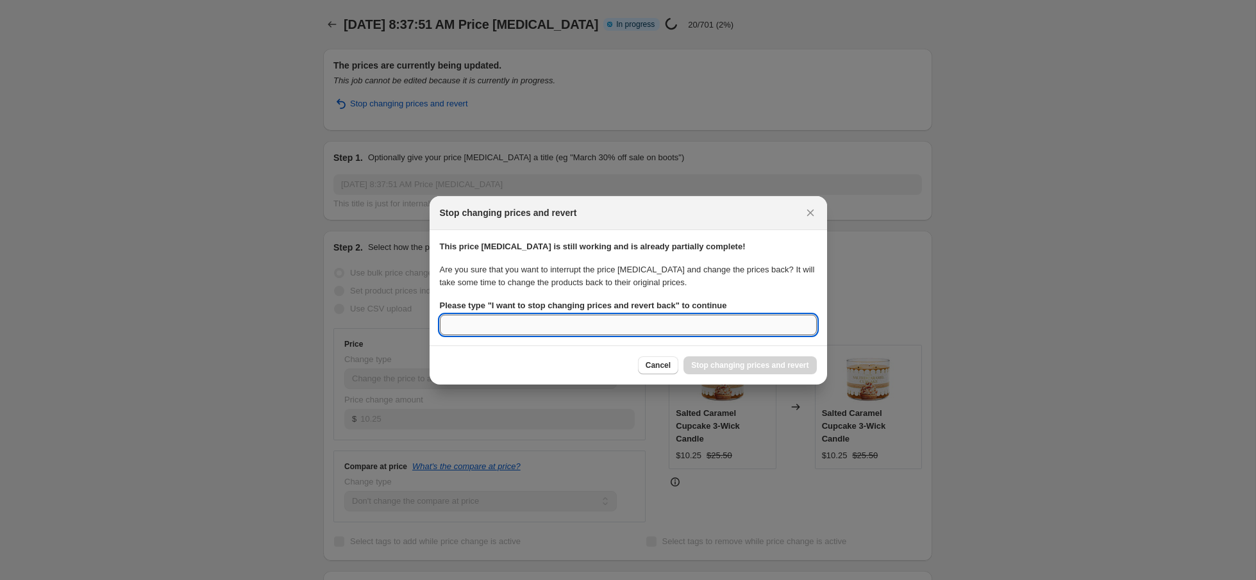
click at [515, 326] on input "Please type " I want to stop changing prices and revert back " to continue" at bounding box center [628, 325] width 377 height 21
paste input "I want to stop changing prices and revert back"
type input "I want to stop changing prices and revert back"
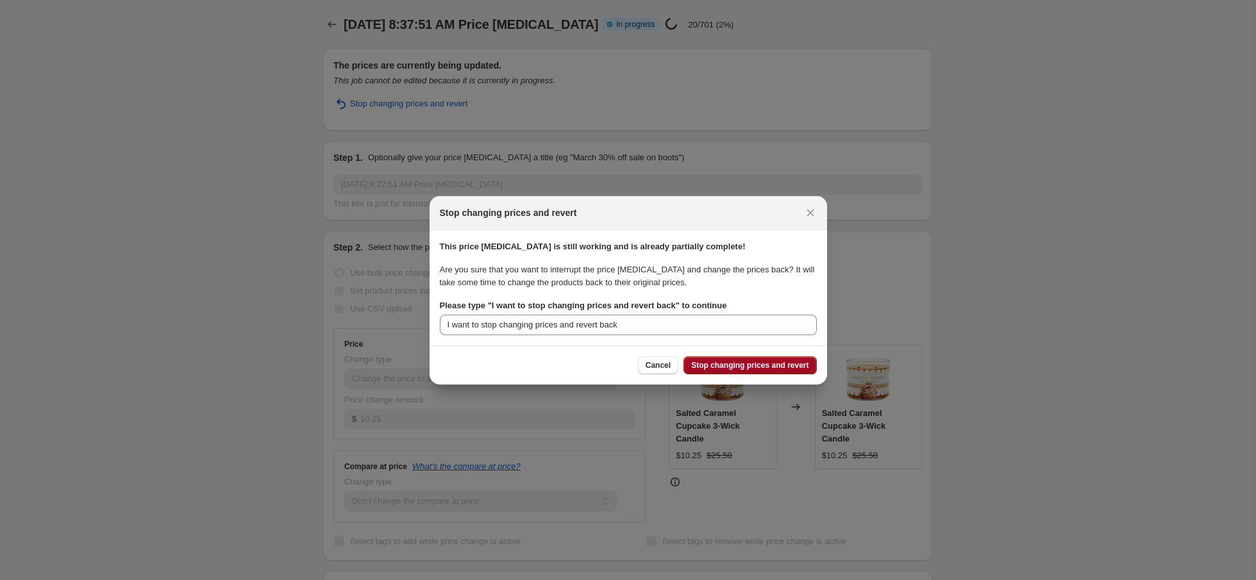
click at [745, 368] on span "Stop changing prices and revert" at bounding box center [749, 365] width 117 height 10
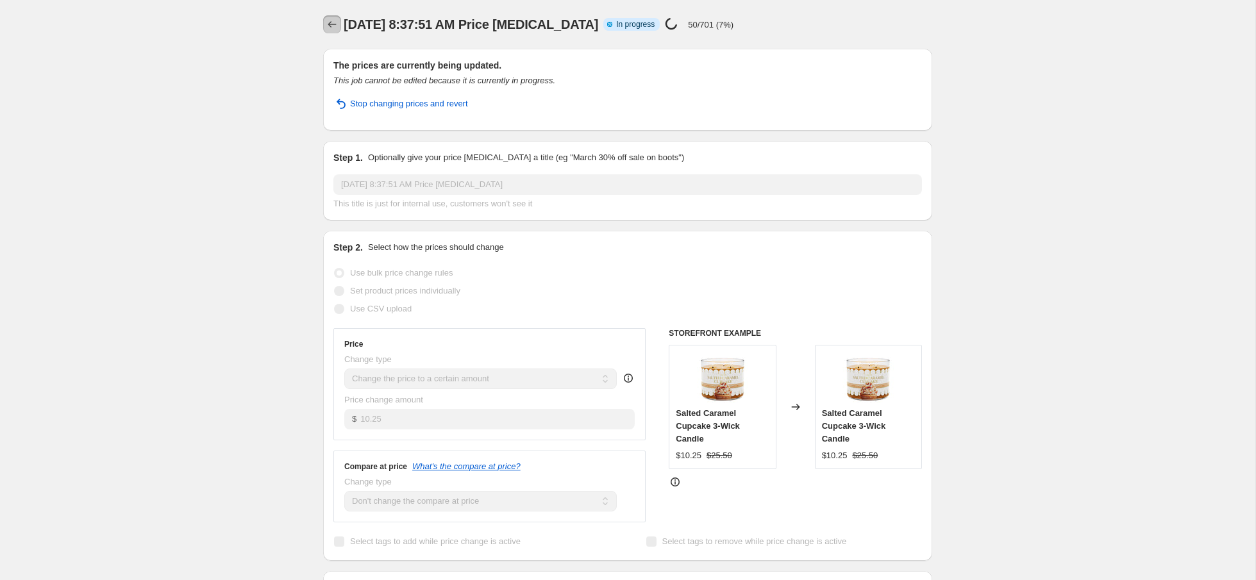
click at [331, 27] on icon "Price change jobs" at bounding box center [332, 24] width 8 height 6
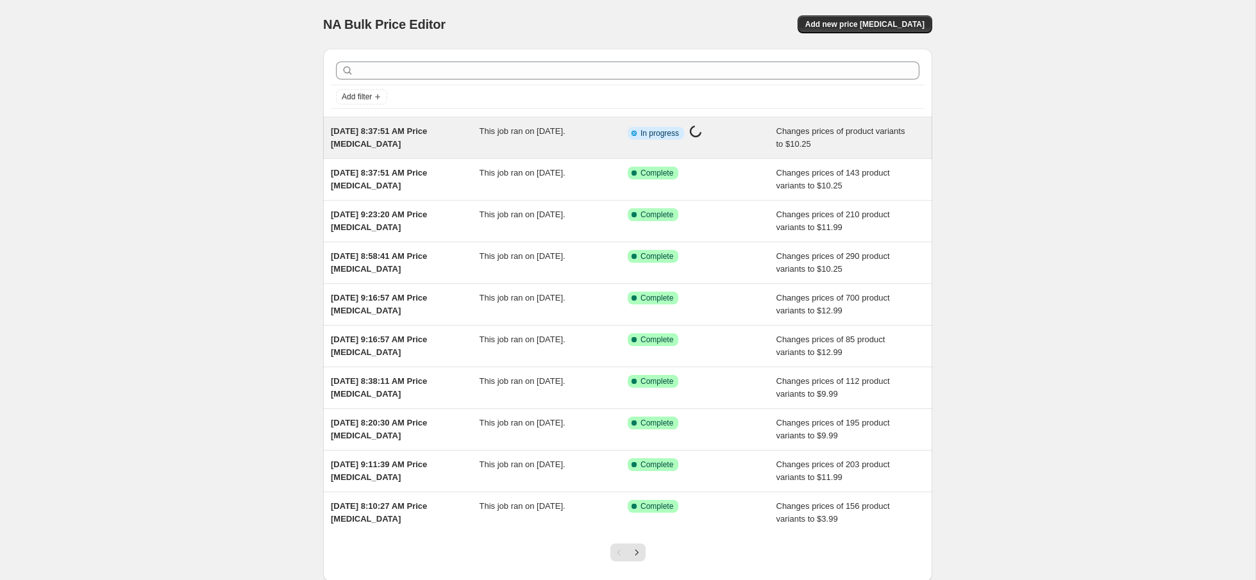
click at [375, 128] on span "[DATE] 8:37:51 AM Price [MEDICAL_DATA]" at bounding box center [379, 137] width 96 height 22
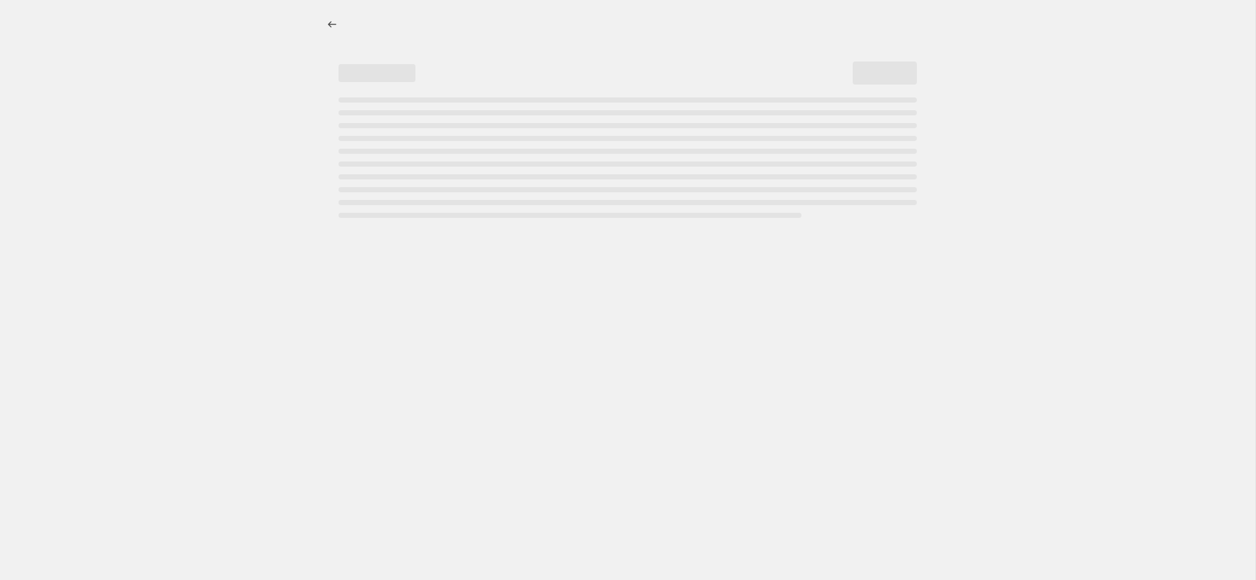
select select "no_change"
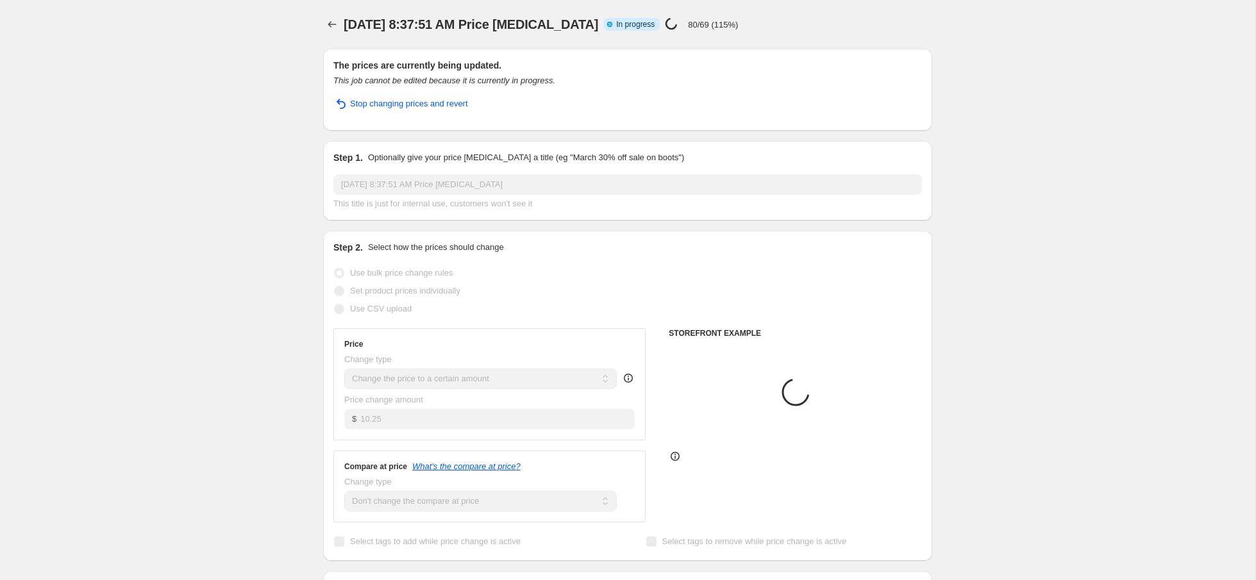
select select "product_type"
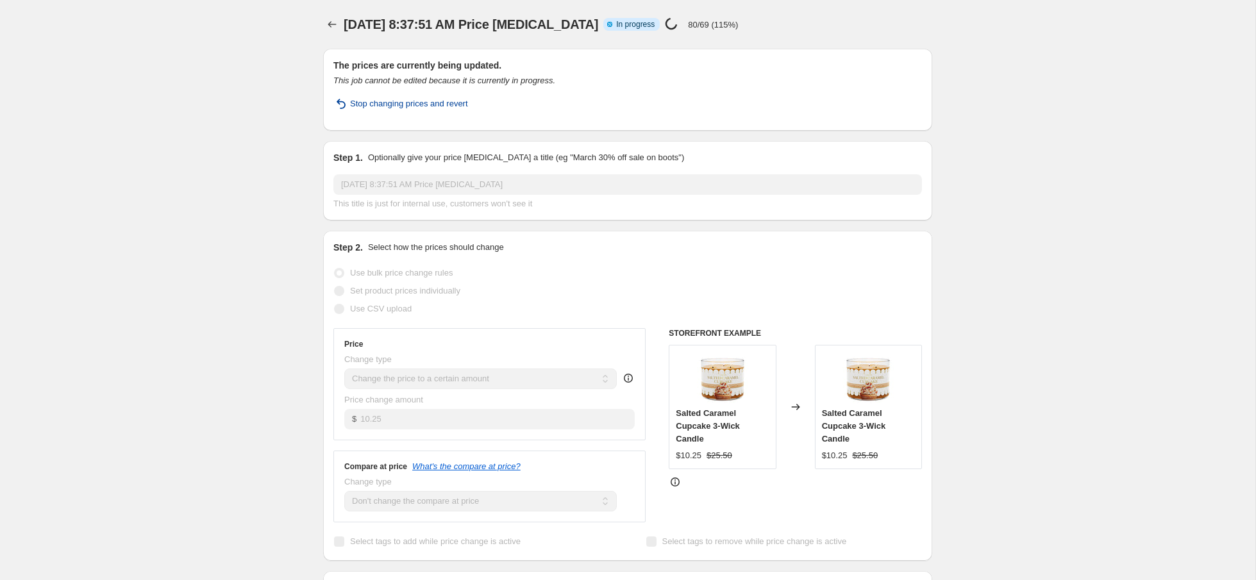
click at [365, 104] on span "Stop changing prices and revert" at bounding box center [409, 103] width 118 height 13
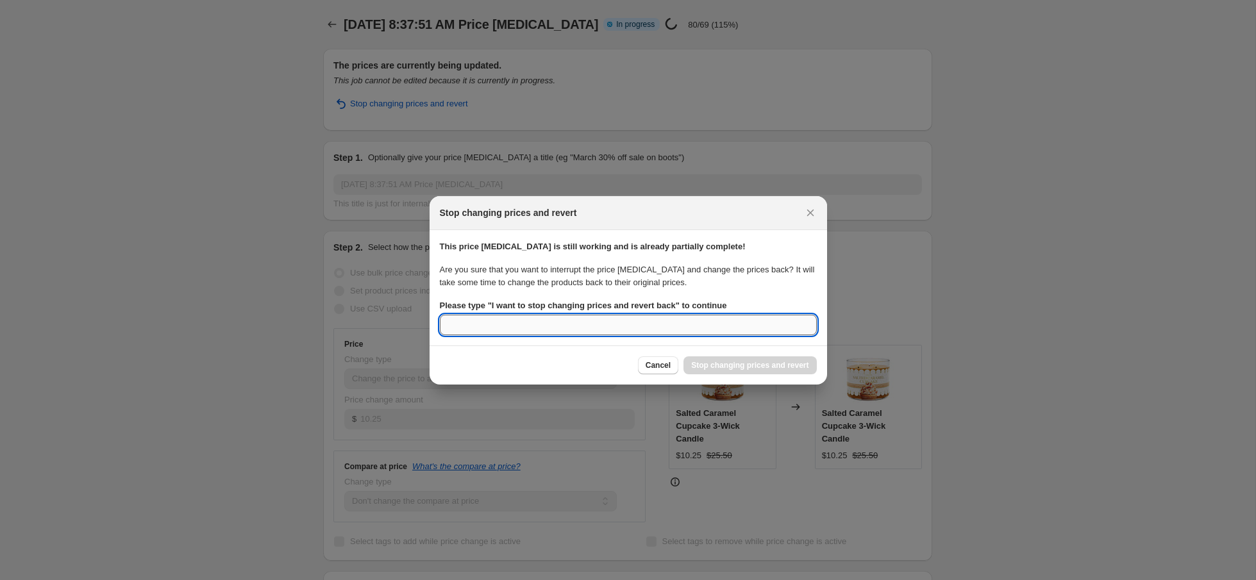
click at [533, 325] on input "Please type " I want to stop changing prices and revert back " to continue" at bounding box center [628, 325] width 377 height 21
paste input "I want to stop changing prices and revert back"
type input "I want to stop changing prices and revert back"
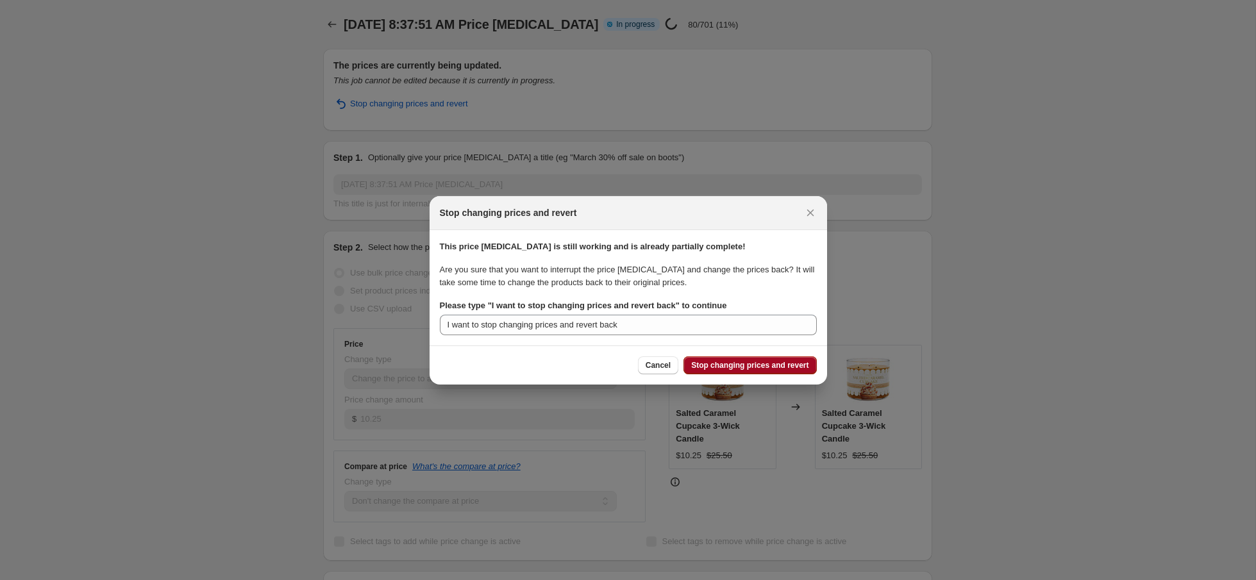
click at [723, 369] on span "Stop changing prices and revert" at bounding box center [749, 365] width 117 height 10
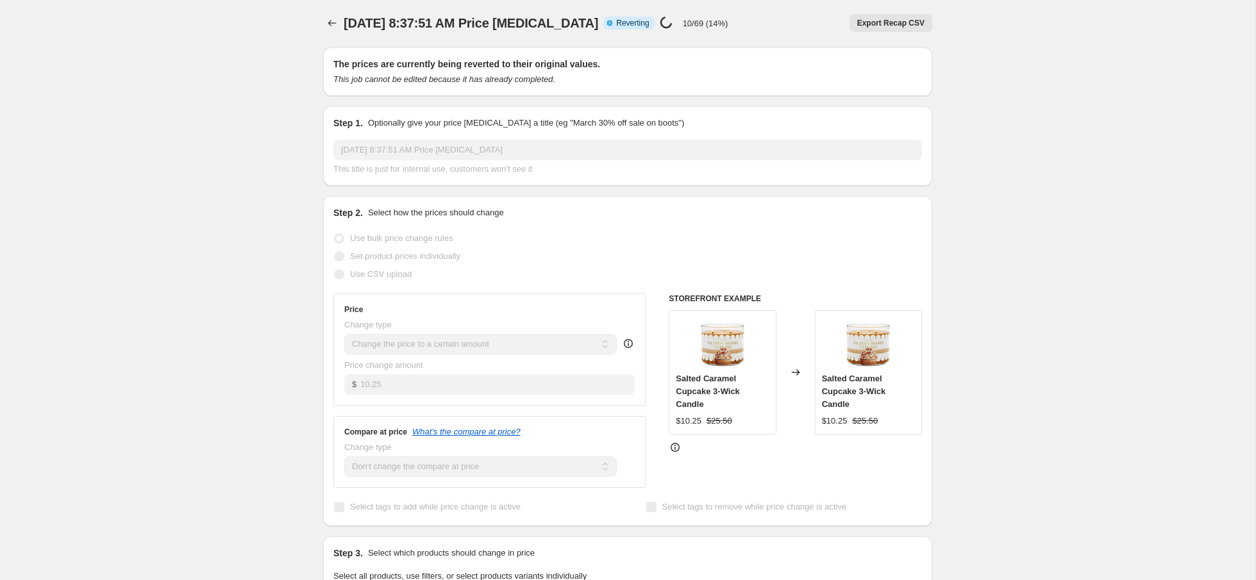
scroll to position [4, 0]
select select "no_change"
select select "product_type"
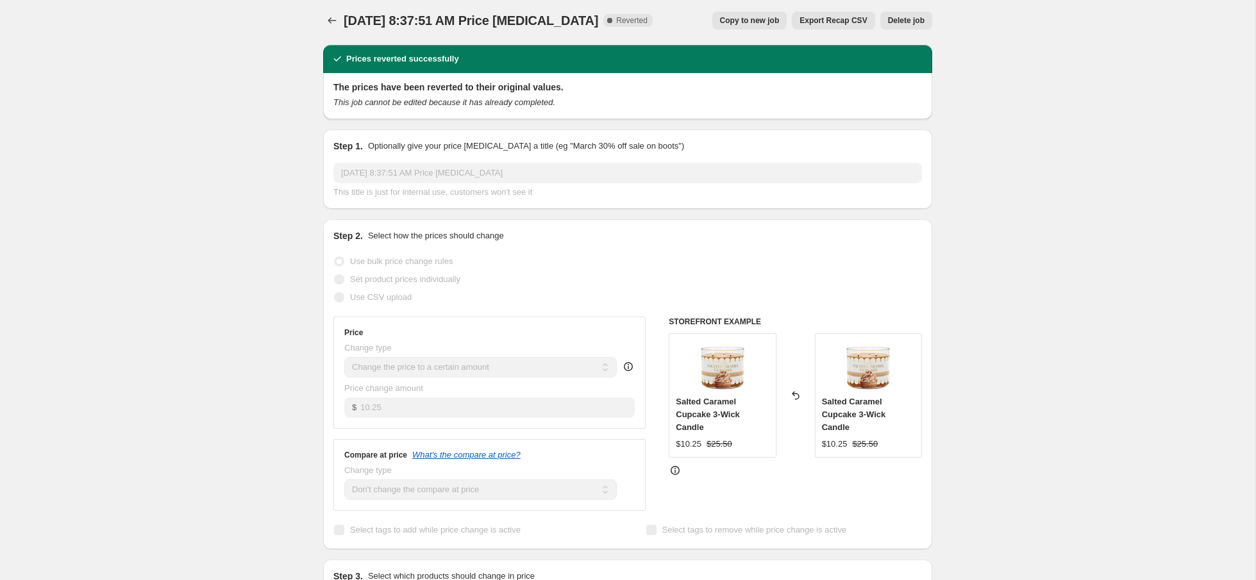
scroll to position [0, 0]
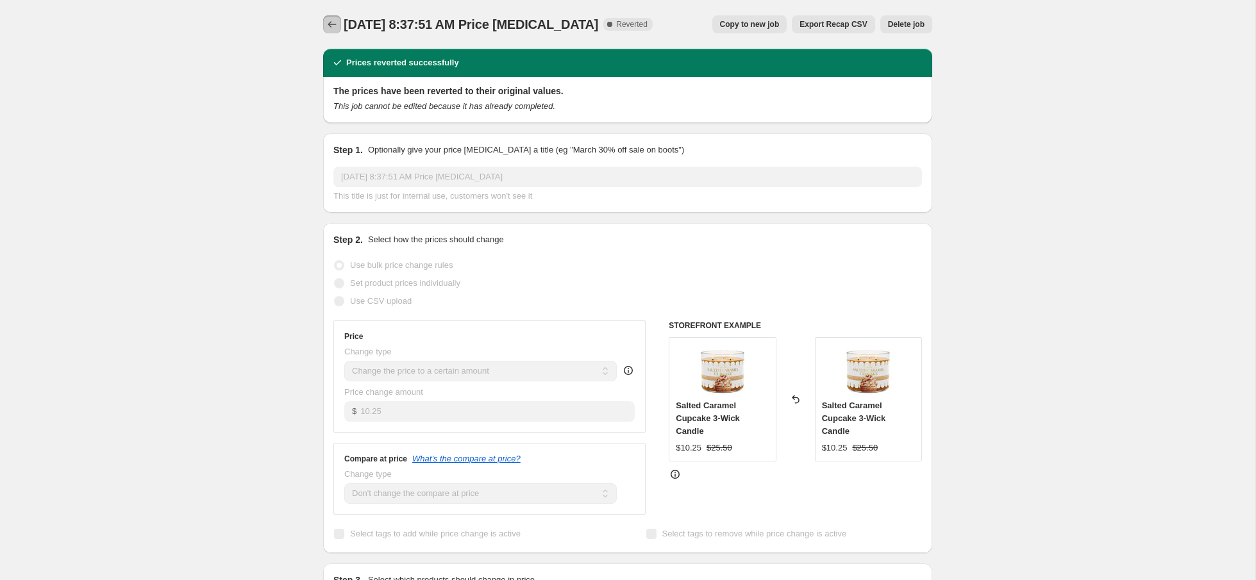
click at [328, 29] on icon "Price change jobs" at bounding box center [332, 24] width 13 height 13
